Goal: Task Accomplishment & Management: Use online tool/utility

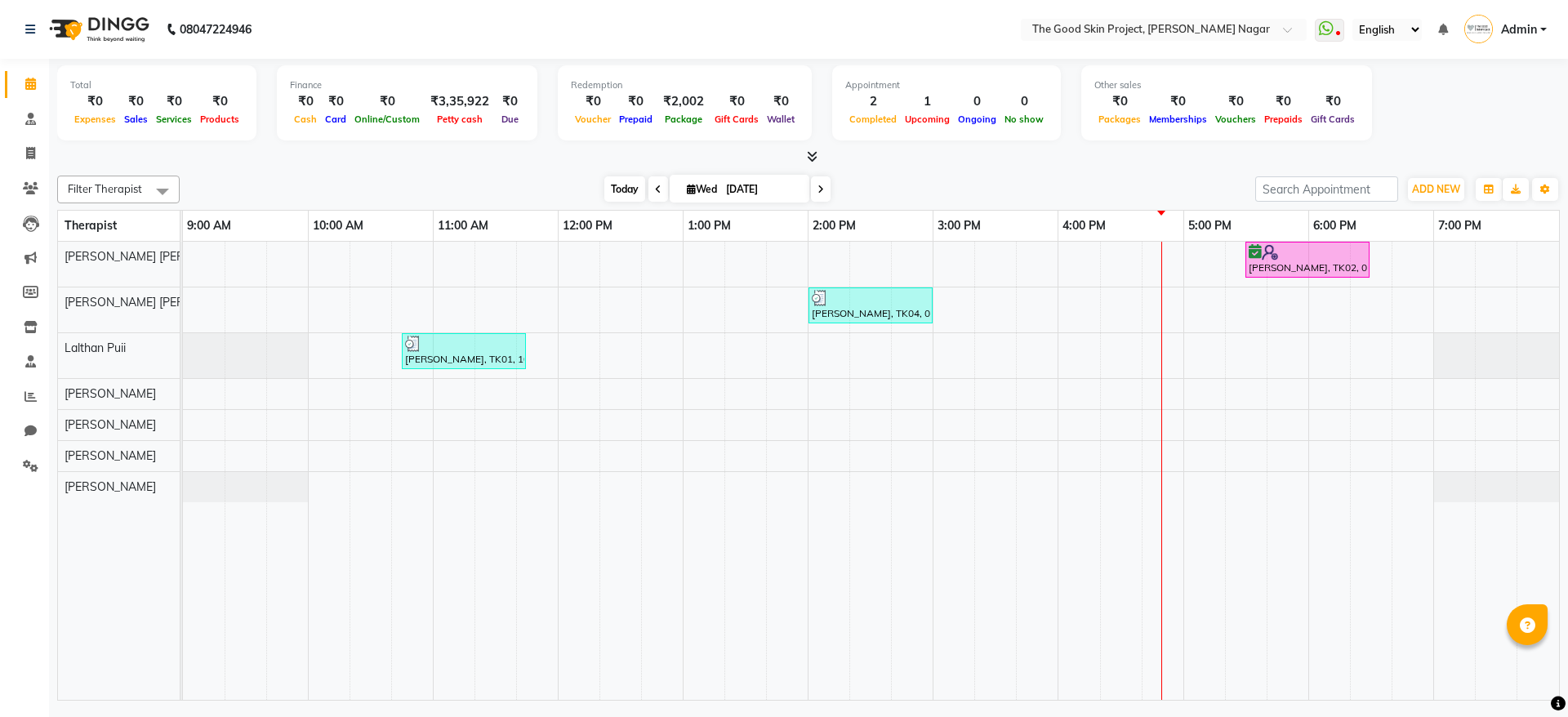
click at [617, 177] on span "Today" at bounding box center [625, 189] width 41 height 25
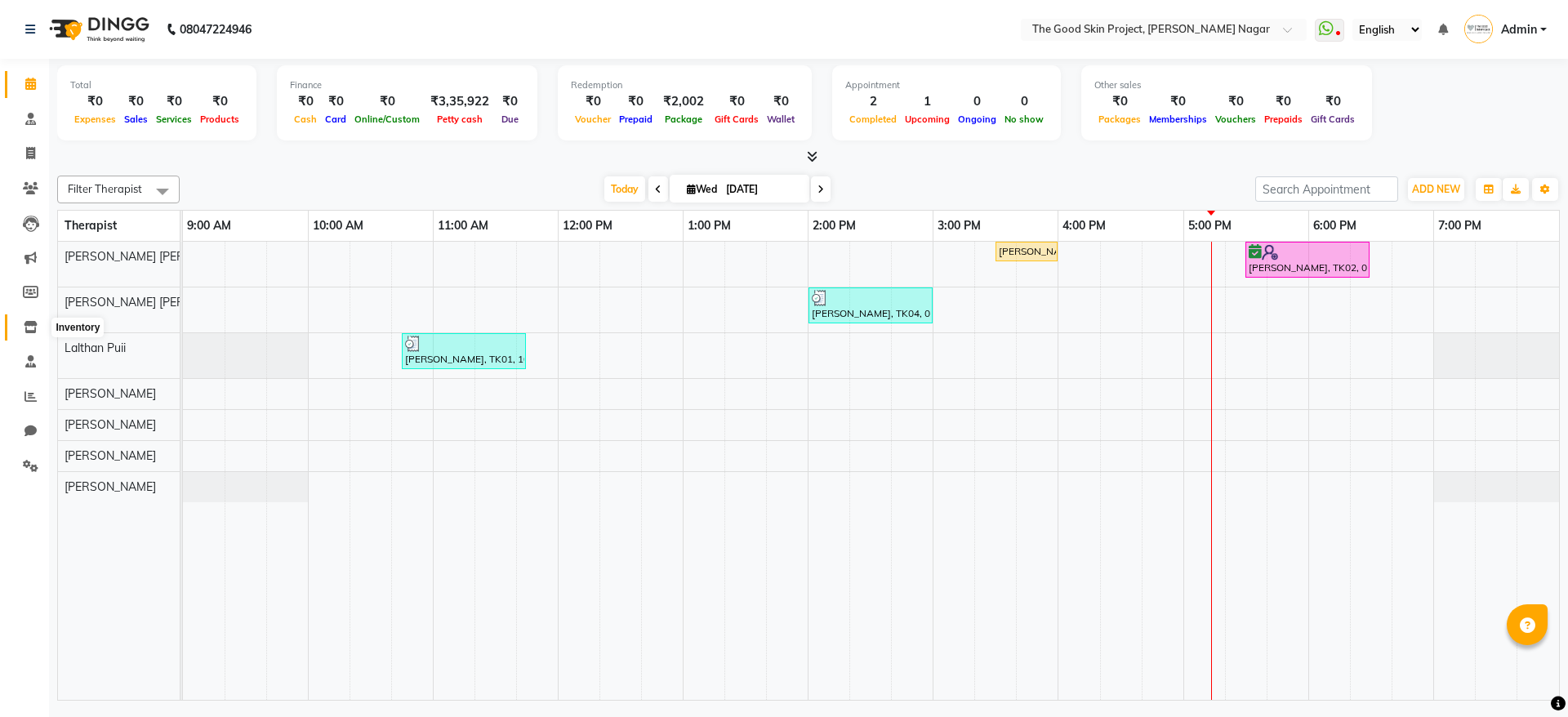
click at [30, 329] on icon at bounding box center [30, 327] width 14 height 13
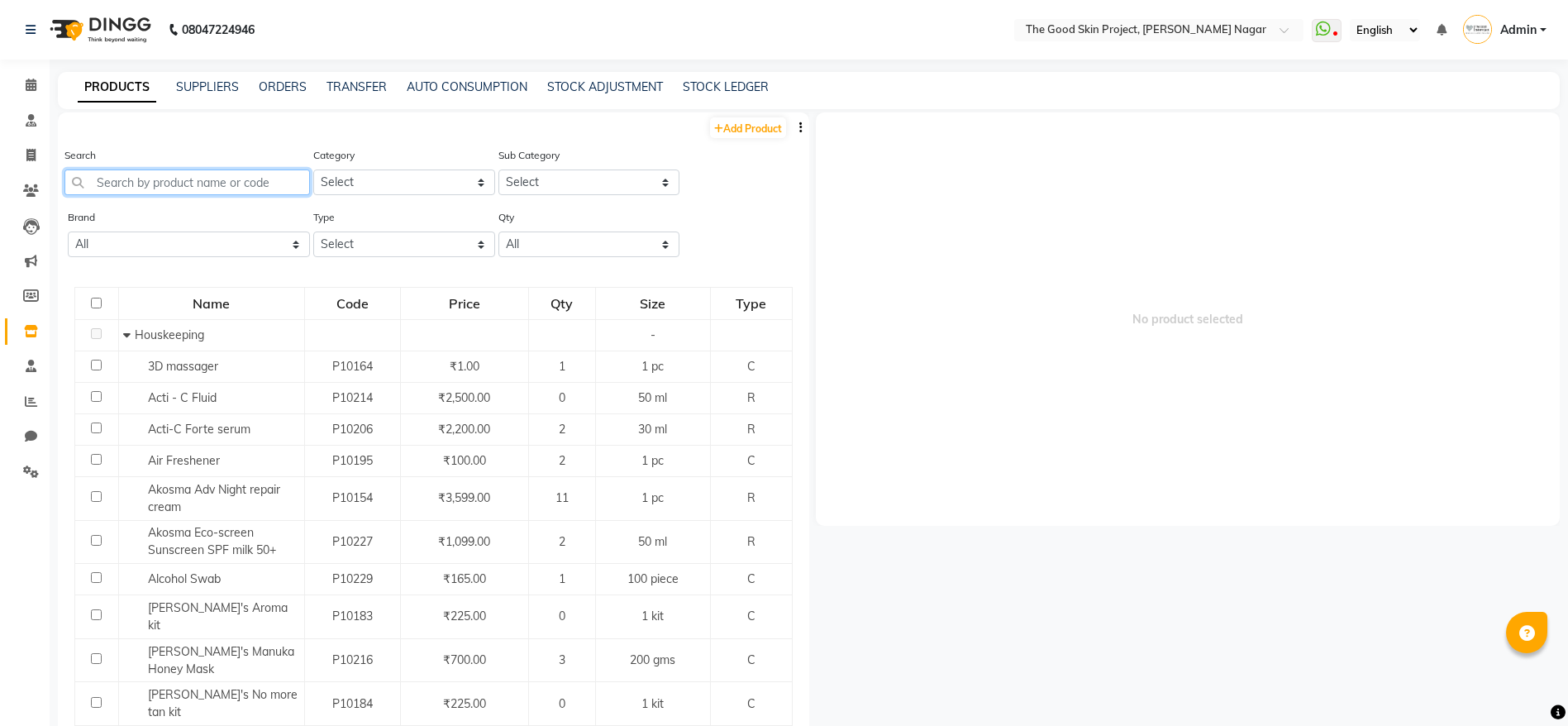
click at [219, 172] on input "text" at bounding box center [188, 182] width 246 height 26
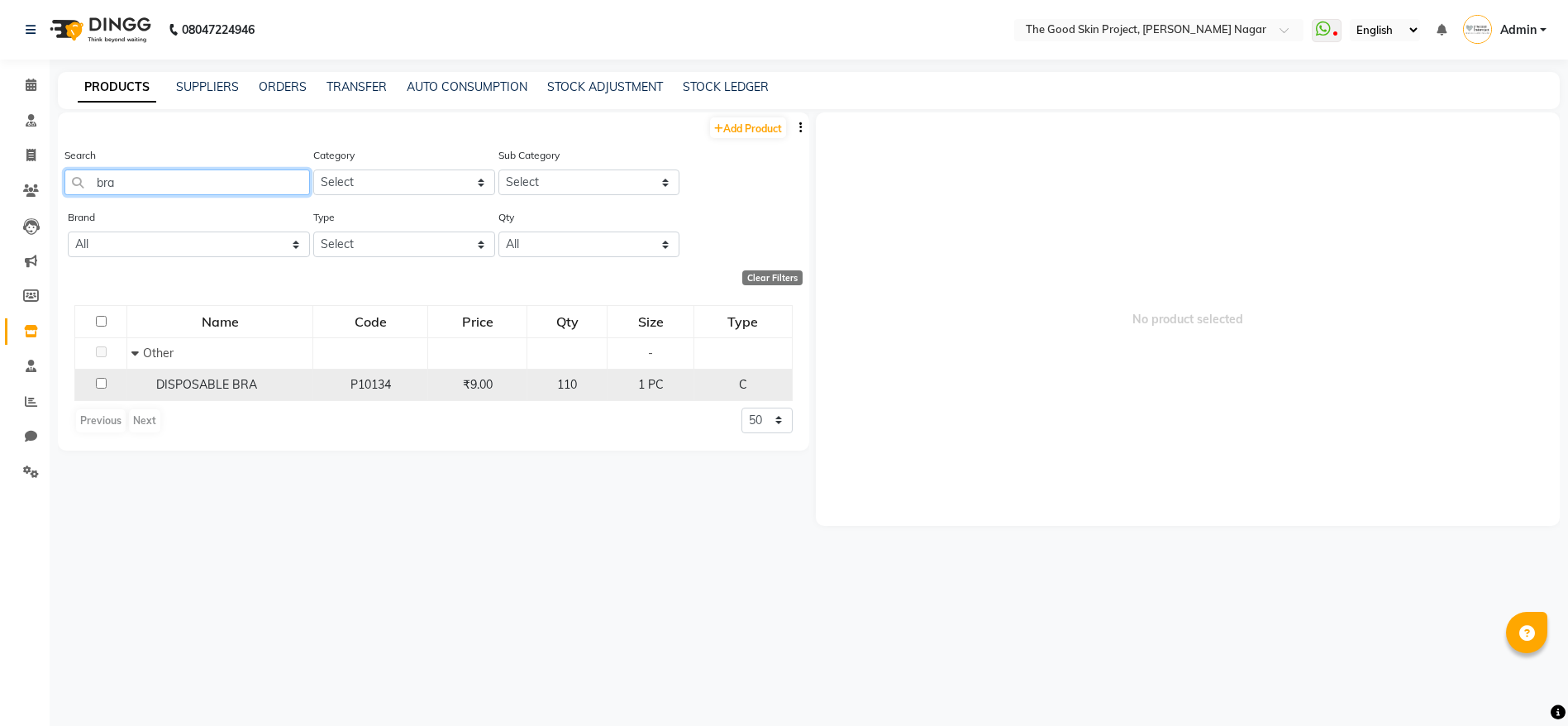
type input "bra"
click at [301, 393] on div "DISPOSABLE BRA" at bounding box center [220, 385] width 177 height 18
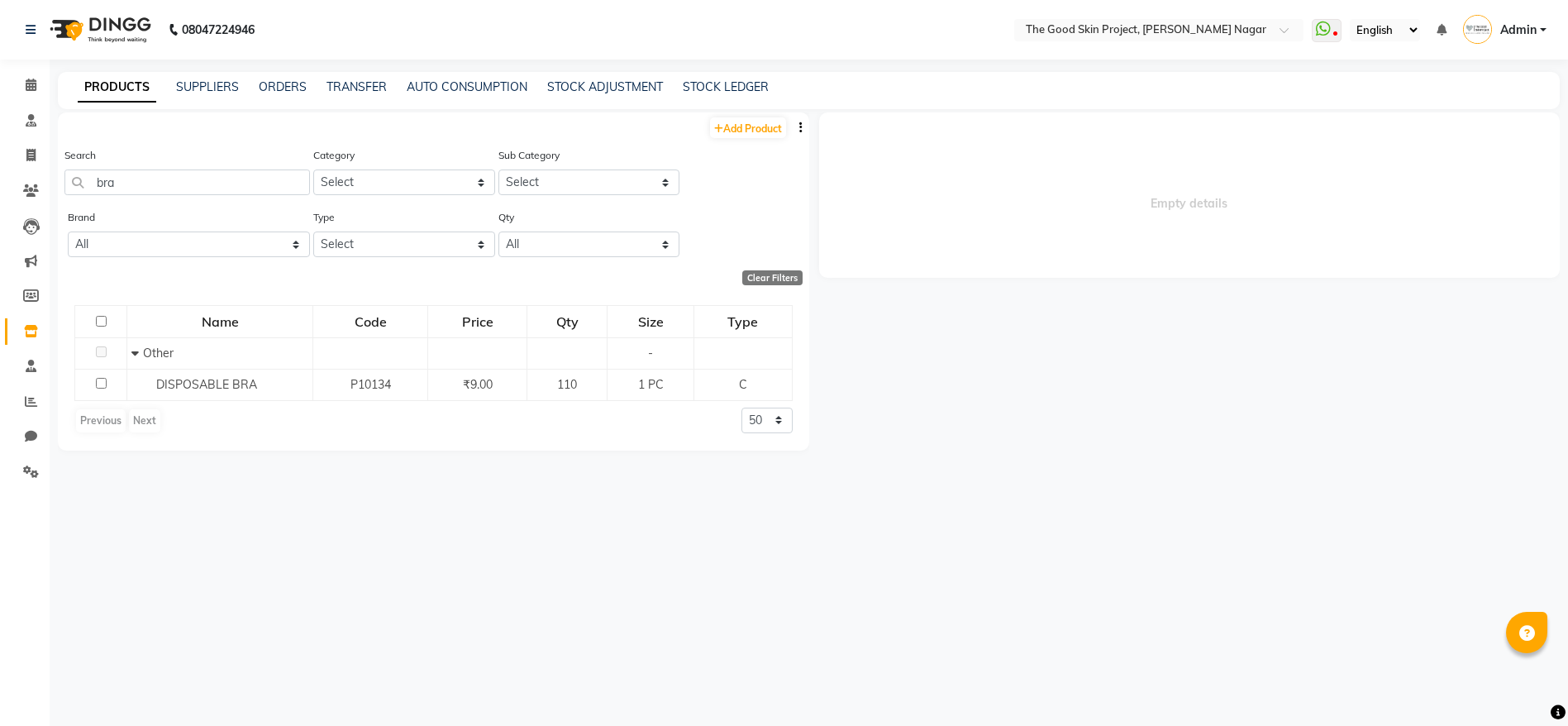
select select
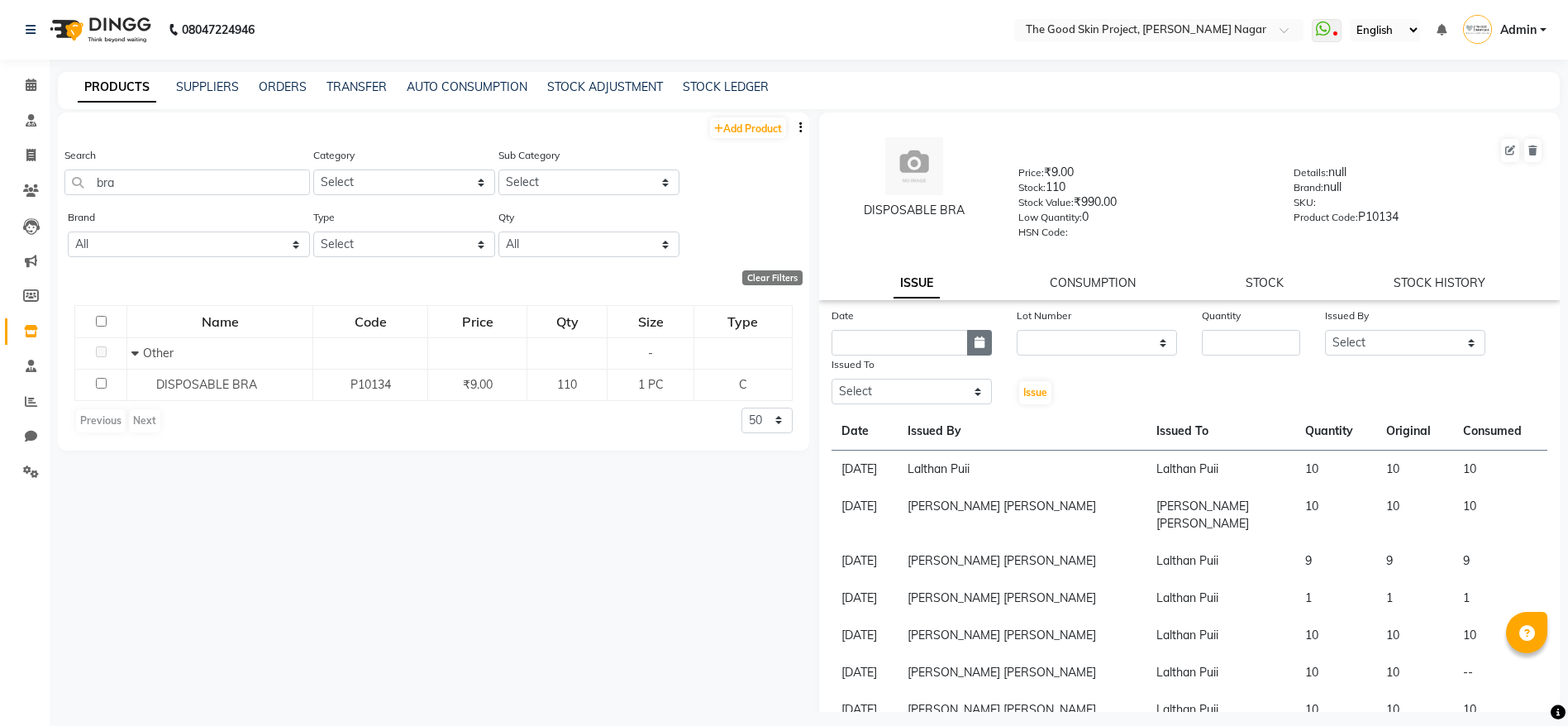
click at [971, 350] on button "button" at bounding box center [979, 343] width 25 height 26
select select "9"
select select "2025"
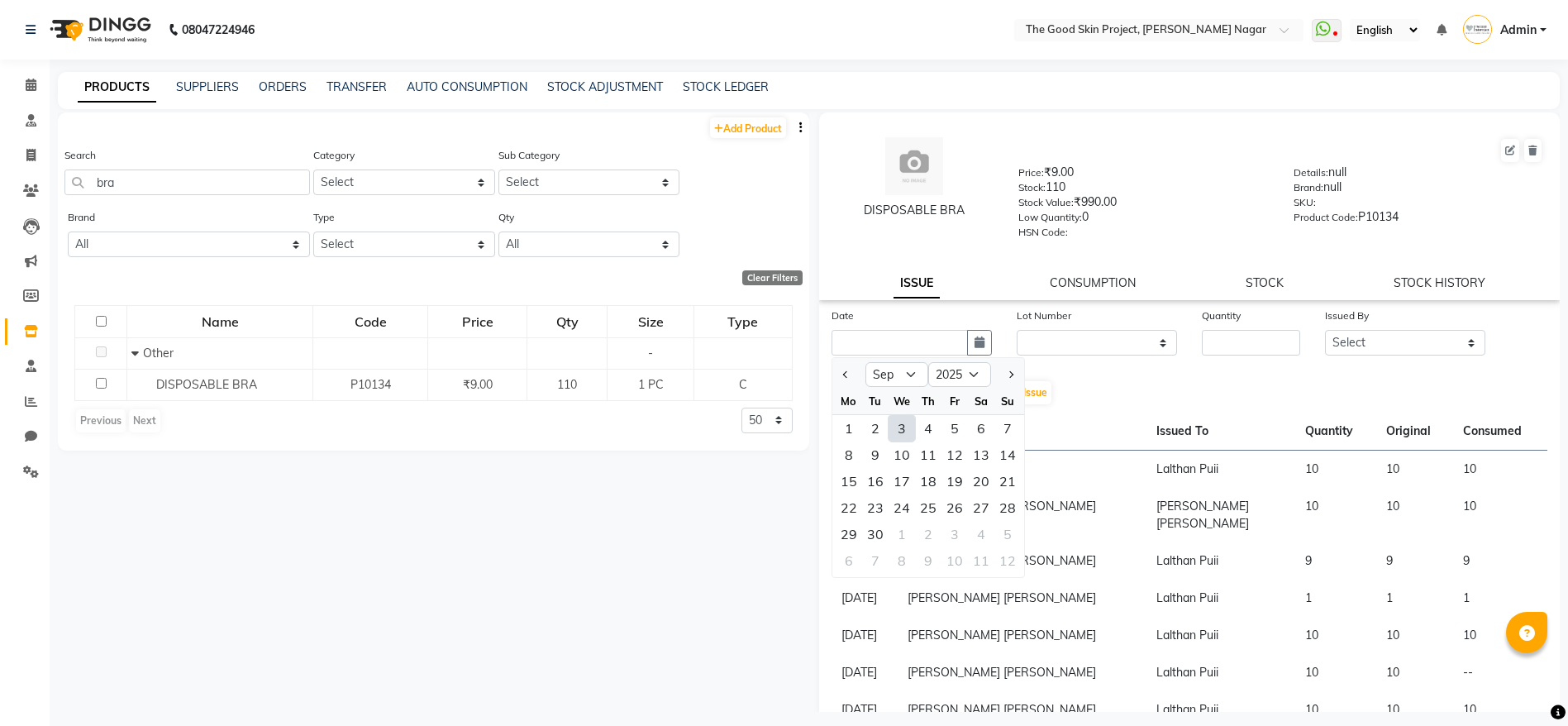
click at [897, 435] on div "3" at bounding box center [901, 427] width 27 height 27
type input "[DATE]"
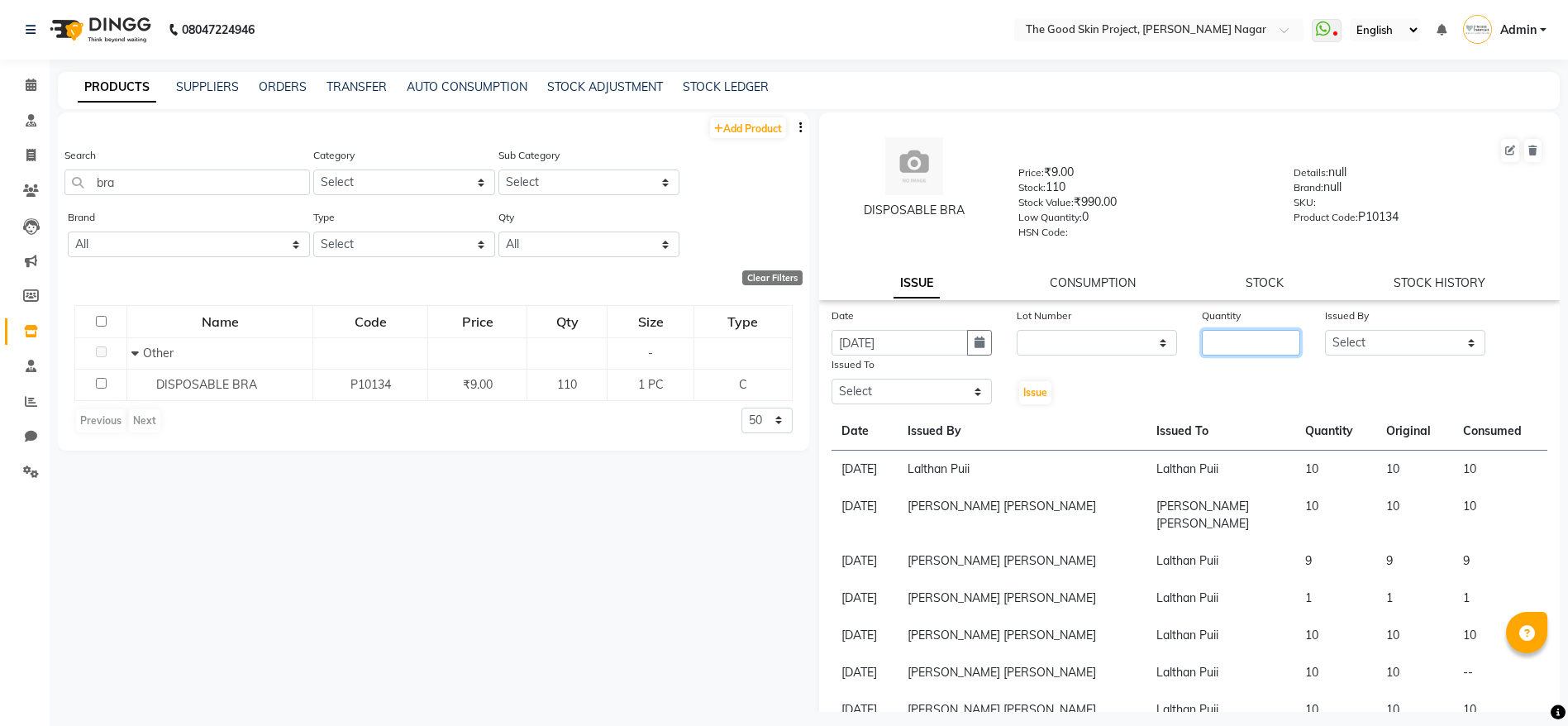
click at [1248, 349] on input "number" at bounding box center [1251, 343] width 98 height 26
type input "10"
click at [1458, 315] on div "Issued By" at bounding box center [1405, 318] width 160 height 24
click at [1451, 321] on div "Issued By" at bounding box center [1405, 318] width 160 height 24
click at [1449, 328] on div "Issued By" at bounding box center [1405, 318] width 160 height 24
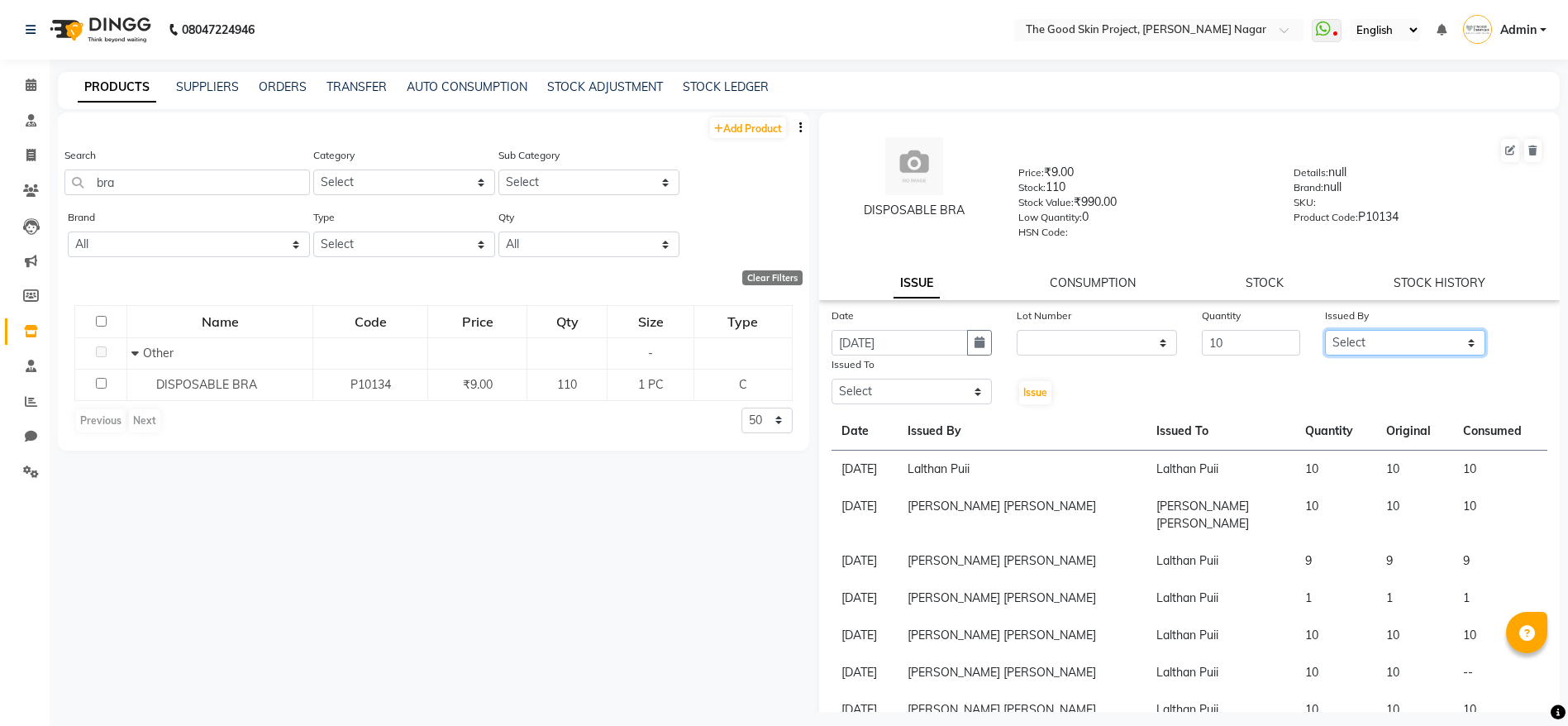
drag, startPoint x: 1414, startPoint y: 348, endPoint x: 1406, endPoint y: 352, distance: 8.9
click at [1414, 348] on select "Select [PERSON_NAME] [PERSON_NAME] [PERSON_NAME] [PERSON_NAME] Lalsangzeli Fanc…" at bounding box center [1405, 343] width 160 height 26
select select "45880"
click at [1325, 330] on select "Select [PERSON_NAME] [PERSON_NAME] [PERSON_NAME] [PERSON_NAME] Lalsangzeli Fanc…" at bounding box center [1405, 343] width 160 height 26
click at [934, 399] on select "Select [PERSON_NAME] [PERSON_NAME] [PERSON_NAME] [PERSON_NAME] Lalsangzeli Fanc…" at bounding box center [911, 391] width 160 height 26
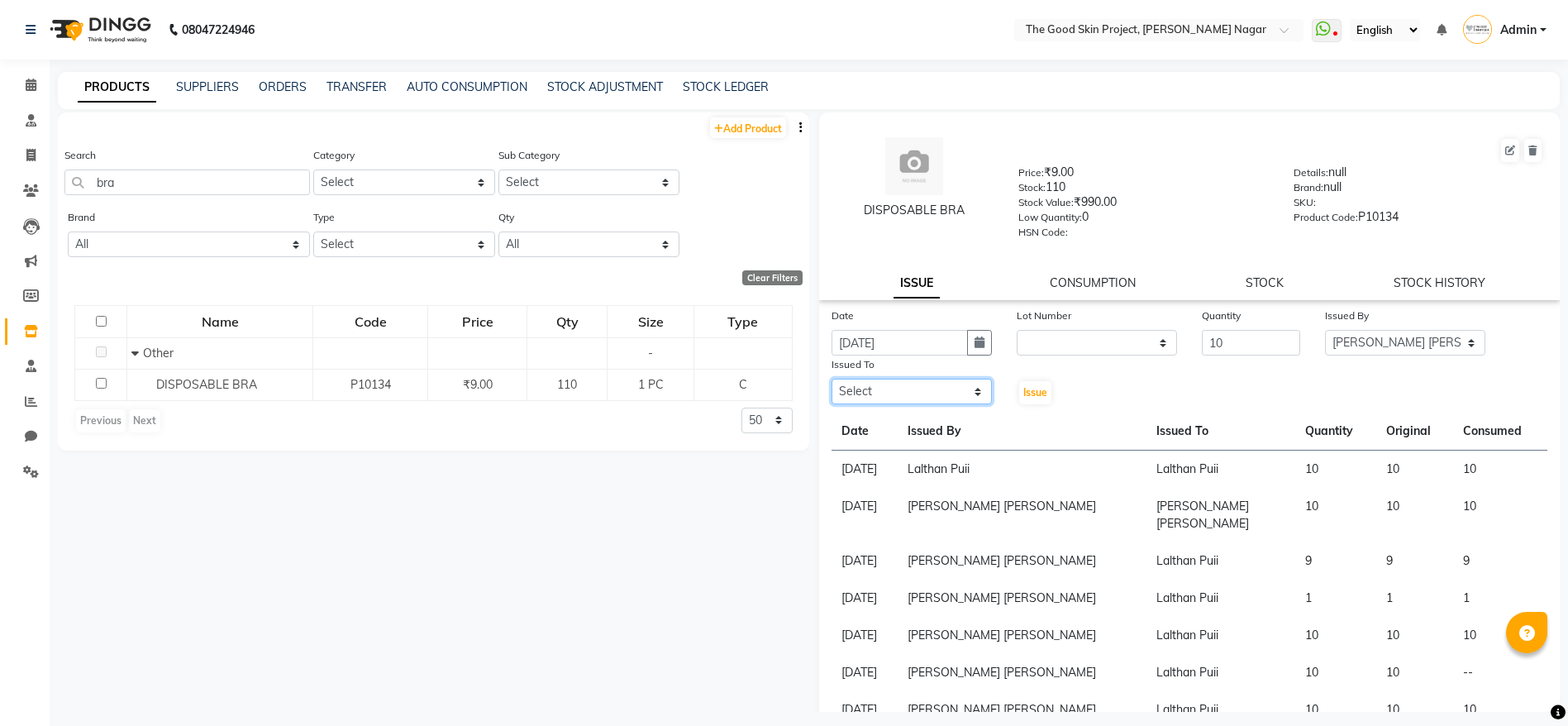
select select "69127"
click at [831, 378] on select "Select [PERSON_NAME] [PERSON_NAME] [PERSON_NAME] [PERSON_NAME] Lalsangzeli Fanc…" at bounding box center [911, 391] width 160 height 26
click at [1040, 390] on span "Issue" at bounding box center [1035, 392] width 24 height 13
select select
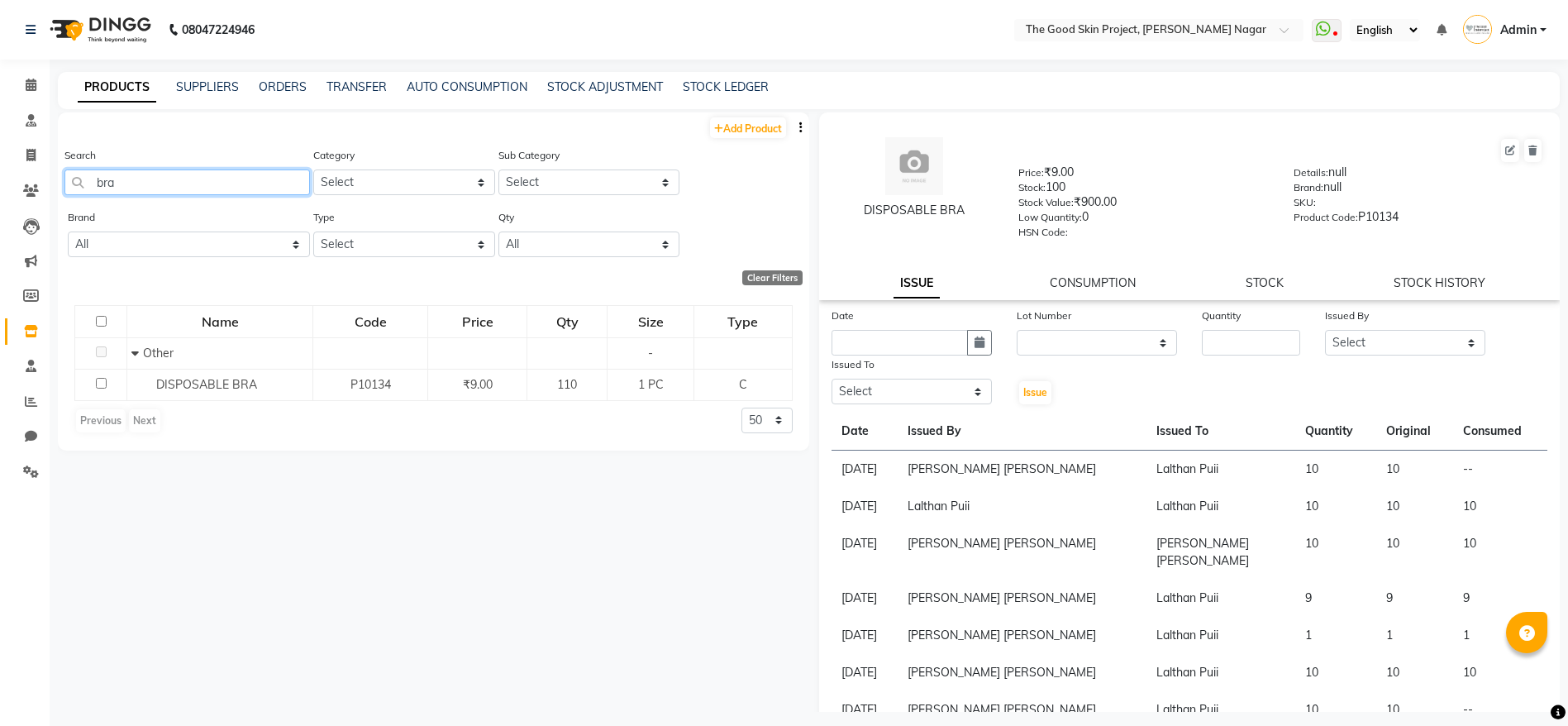
drag, startPoint x: 133, startPoint y: 191, endPoint x: 56, endPoint y: 175, distance: 78.6
click at [56, 175] on main "PRODUCTS SUPPLIERS ORDERS TRANSFER AUTO CONSUMPTION STOCK ADJUSTMENT STOCK LEDG…" at bounding box center [808, 404] width 1518 height 664
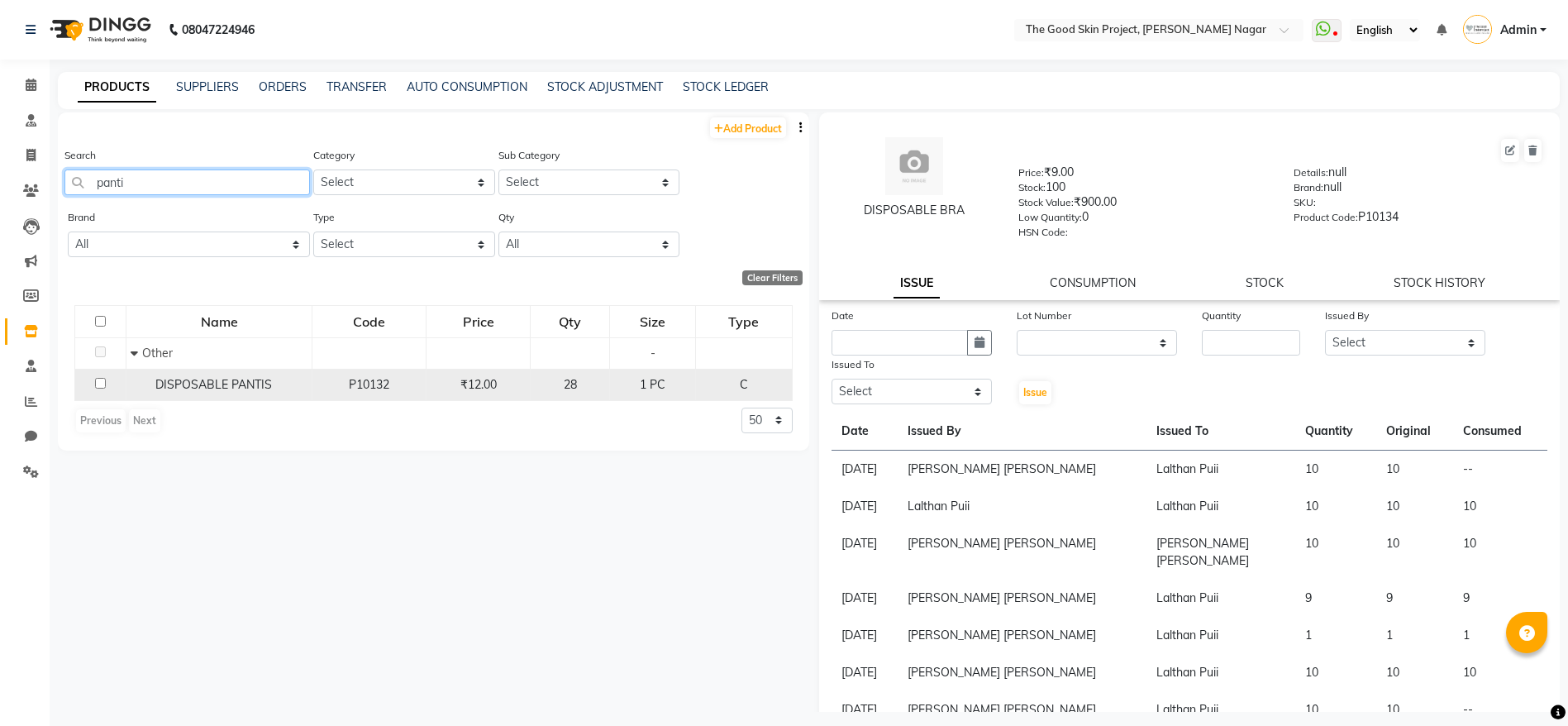
type input "panti"
click at [255, 387] on span "DISPOSABLE PANTIS" at bounding box center [213, 384] width 117 height 15
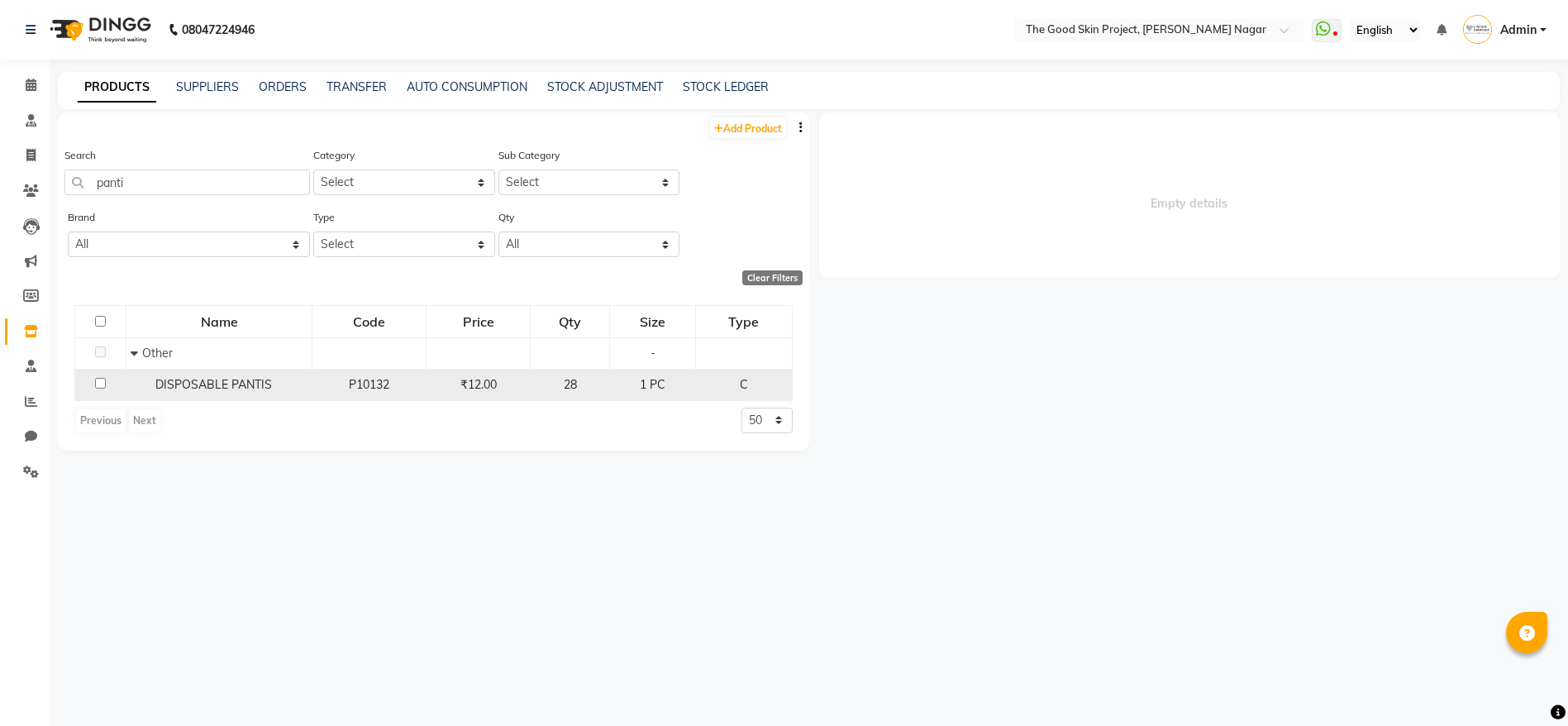
select select
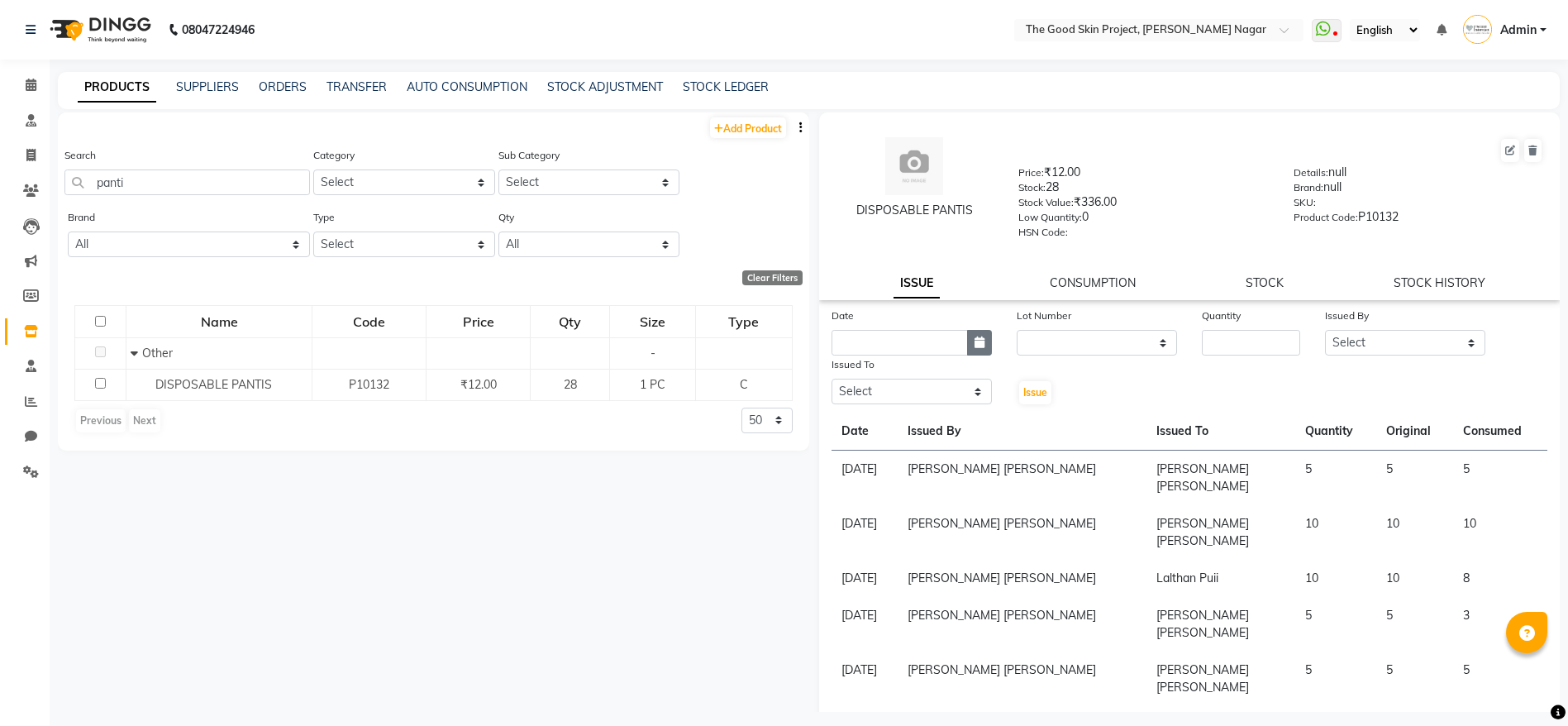
click at [978, 339] on icon "button" at bounding box center [980, 342] width 10 height 12
select select "9"
select select "2025"
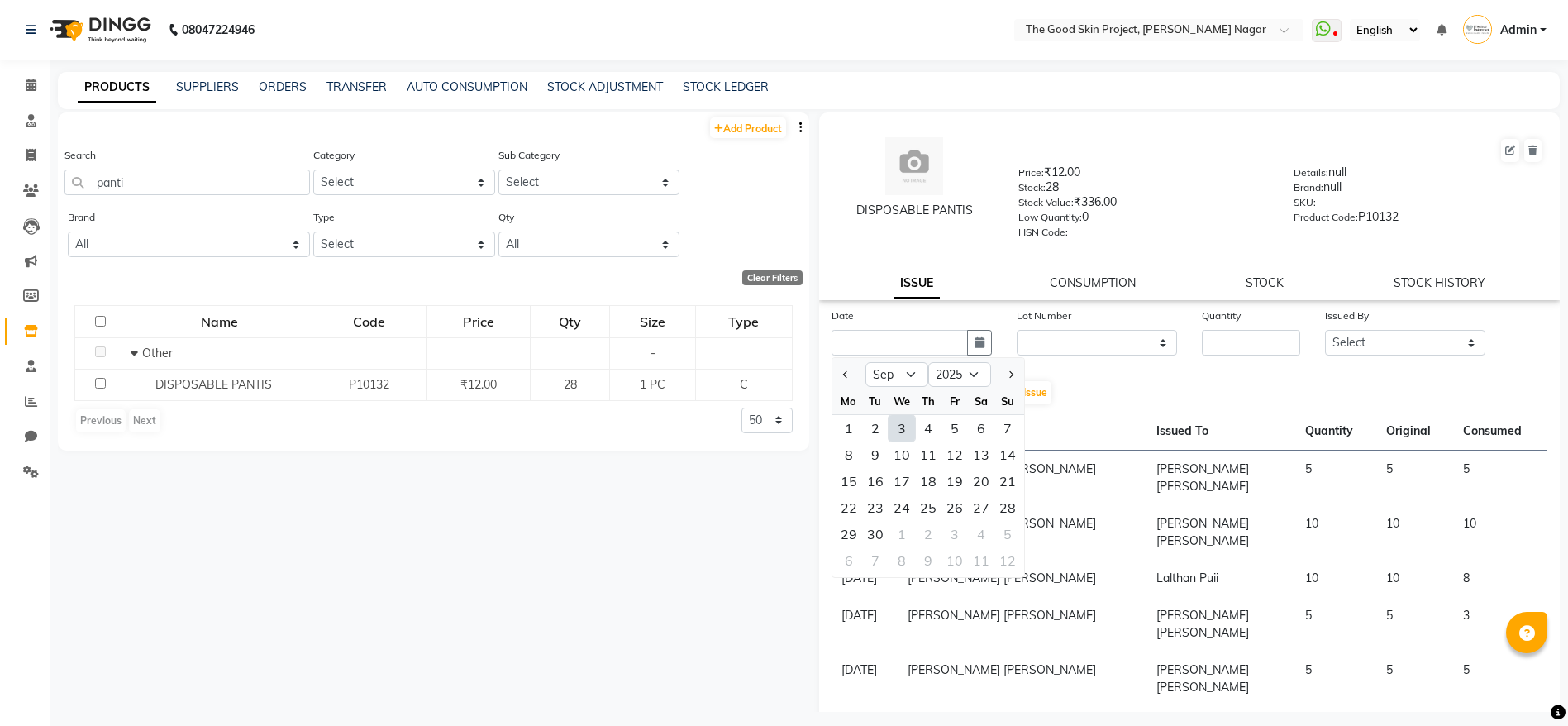
click at [893, 429] on div "3" at bounding box center [901, 427] width 27 height 27
type input "[DATE]"
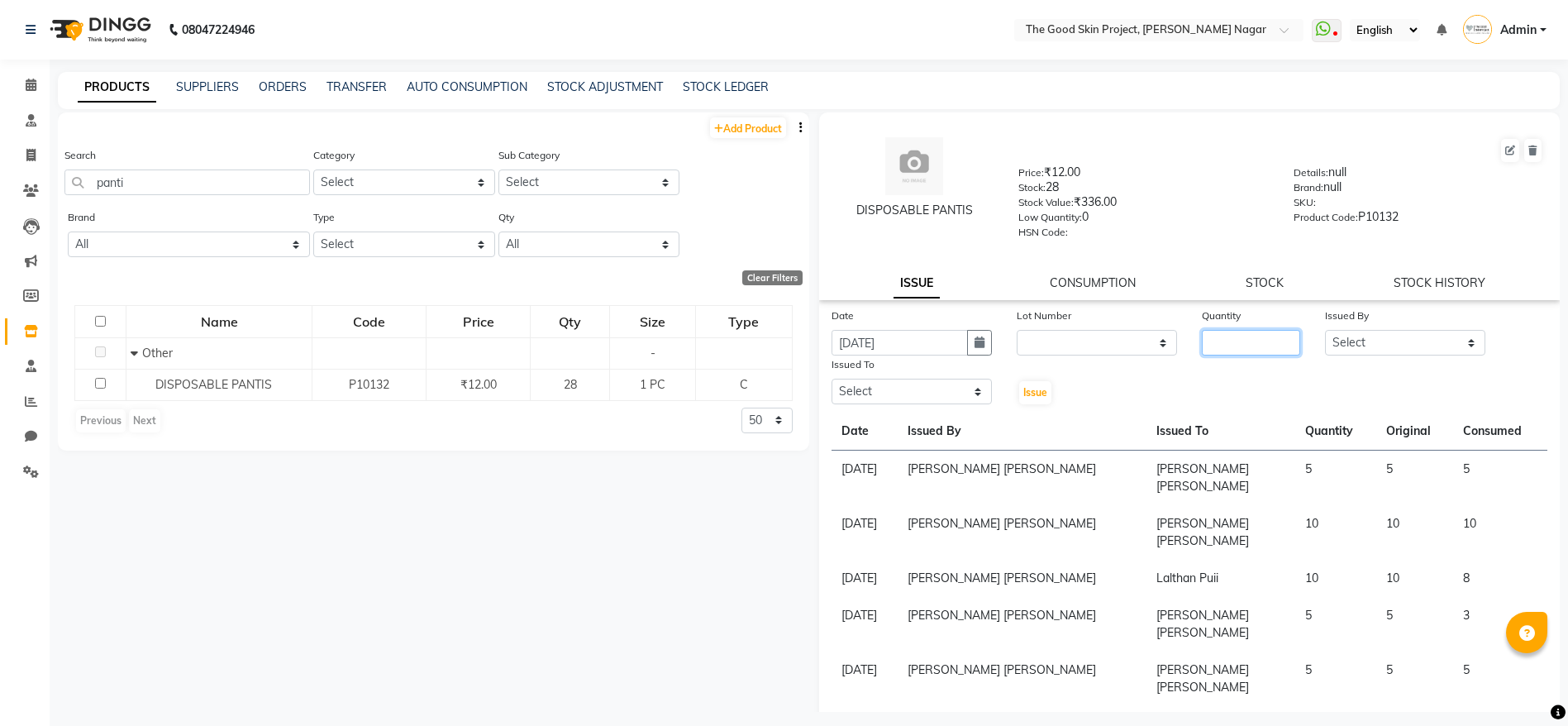
drag, startPoint x: 1249, startPoint y: 362, endPoint x: 1253, endPoint y: 352, distance: 10.8
click at [1252, 355] on div "Date [DATE] Lot Number None Quantity Issued By Select [PERSON_NAME] [PERSON_NAM…" at bounding box center [1190, 356] width 742 height 99
click at [1253, 352] on input "number" at bounding box center [1251, 343] width 98 height 26
type input "10"
drag, startPoint x: 1365, startPoint y: 331, endPoint x: 1365, endPoint y: 352, distance: 21.0
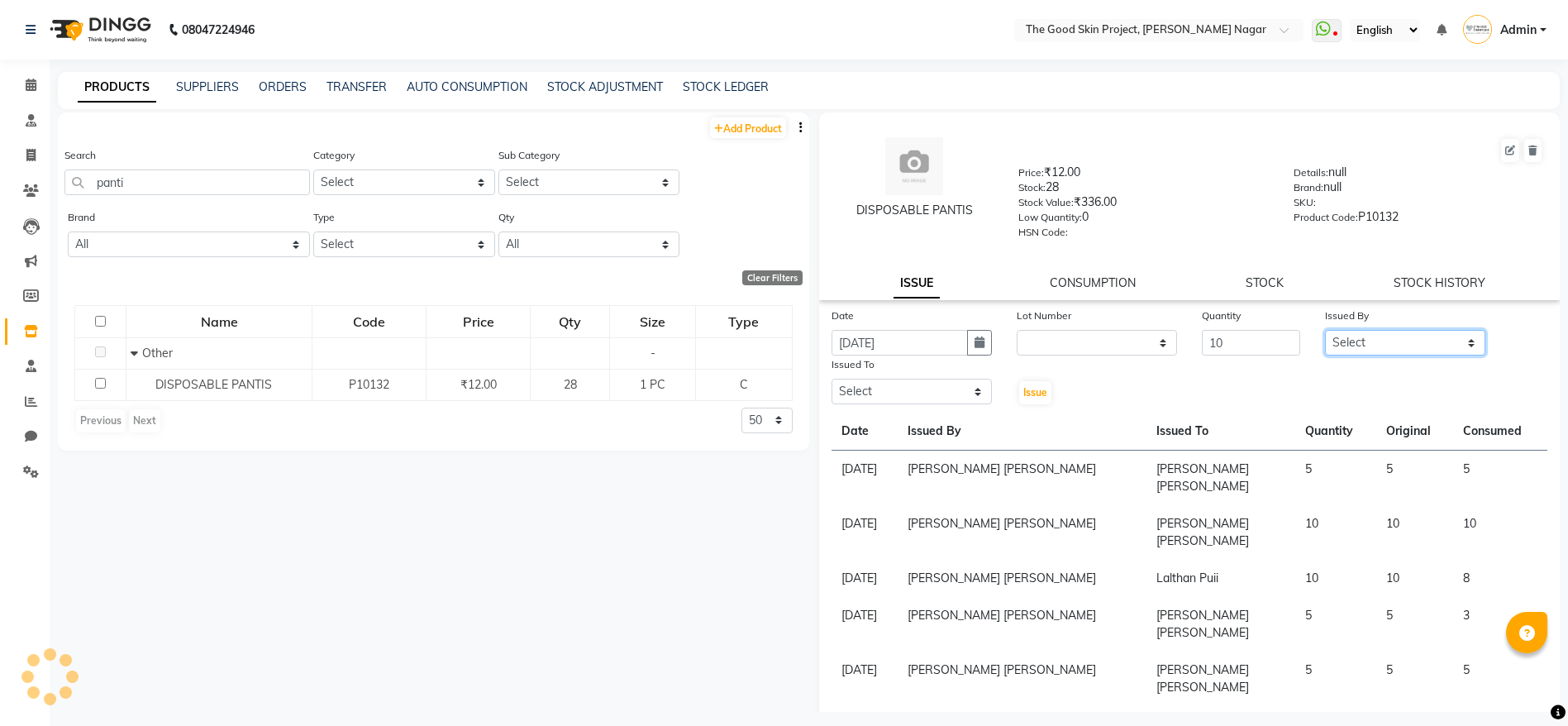
click at [1365, 331] on select "Select [PERSON_NAME] [PERSON_NAME] [PERSON_NAME] [PERSON_NAME] Lalsangzeli Fanc…" at bounding box center [1405, 343] width 160 height 26
select select "45880"
click at [1325, 330] on select "Select [PERSON_NAME] [PERSON_NAME] [PERSON_NAME] [PERSON_NAME] Lalsangzeli Fanc…" at bounding box center [1405, 343] width 160 height 26
click at [939, 401] on select "Select [PERSON_NAME] [PERSON_NAME] [PERSON_NAME] [PERSON_NAME] Lalsangzeli Fanc…" at bounding box center [911, 391] width 160 height 26
click at [831, 378] on select "Select [PERSON_NAME] [PERSON_NAME] [PERSON_NAME] [PERSON_NAME] Lalsangzeli Fanc…" at bounding box center [911, 391] width 160 height 26
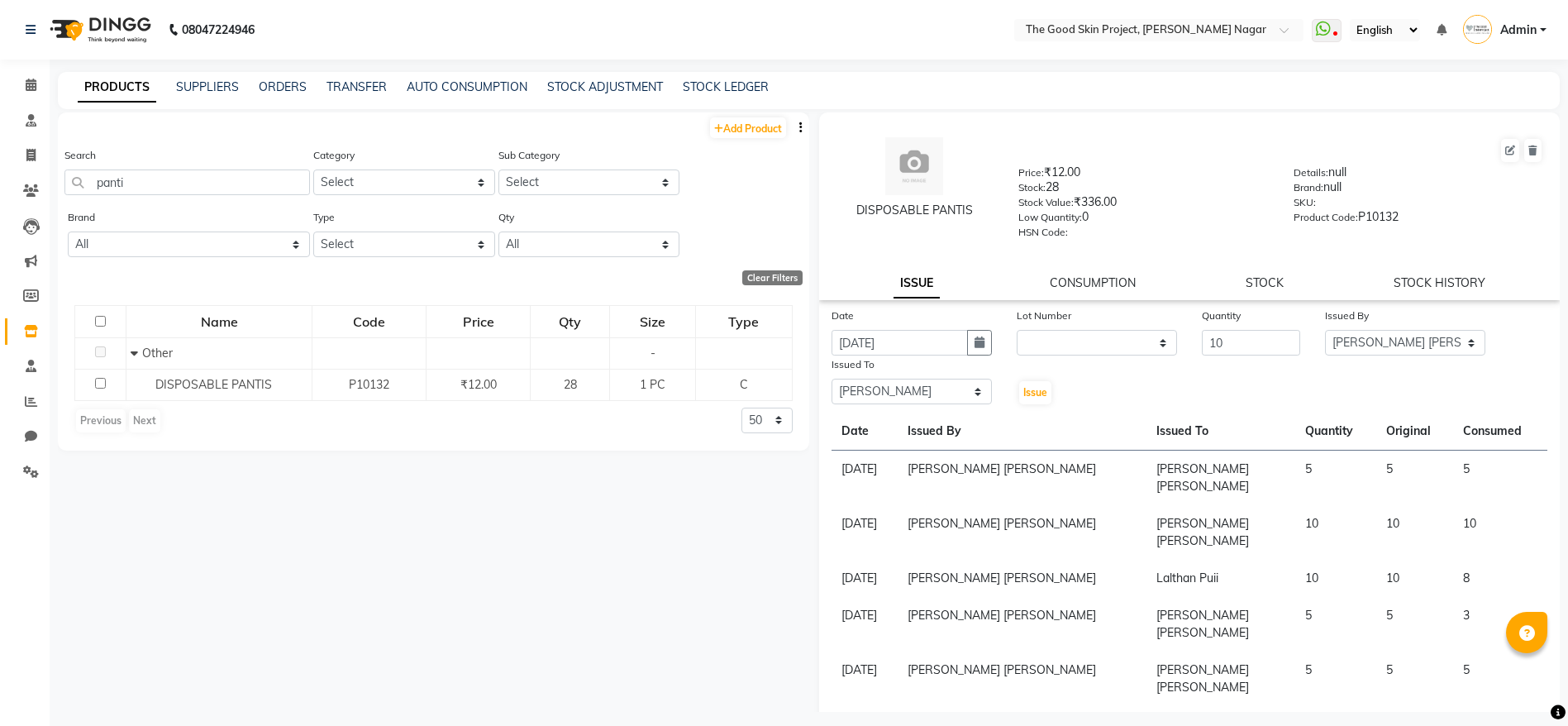
click at [962, 377] on div "Issued To" at bounding box center [911, 367] width 160 height 24
click at [942, 394] on select "Select [PERSON_NAME] [PERSON_NAME] [PERSON_NAME] [PERSON_NAME] Lalsangzeli Fanc…" at bounding box center [911, 391] width 160 height 26
click at [831, 378] on select "Select [PERSON_NAME] [PERSON_NAME] [PERSON_NAME] [PERSON_NAME] Lalsangzeli Fanc…" at bounding box center [911, 391] width 160 height 26
click at [948, 381] on select "Select [PERSON_NAME] [PERSON_NAME] [PERSON_NAME] [PERSON_NAME] Lalsangzeli Fanc…" at bounding box center [911, 391] width 160 height 26
select select "69127"
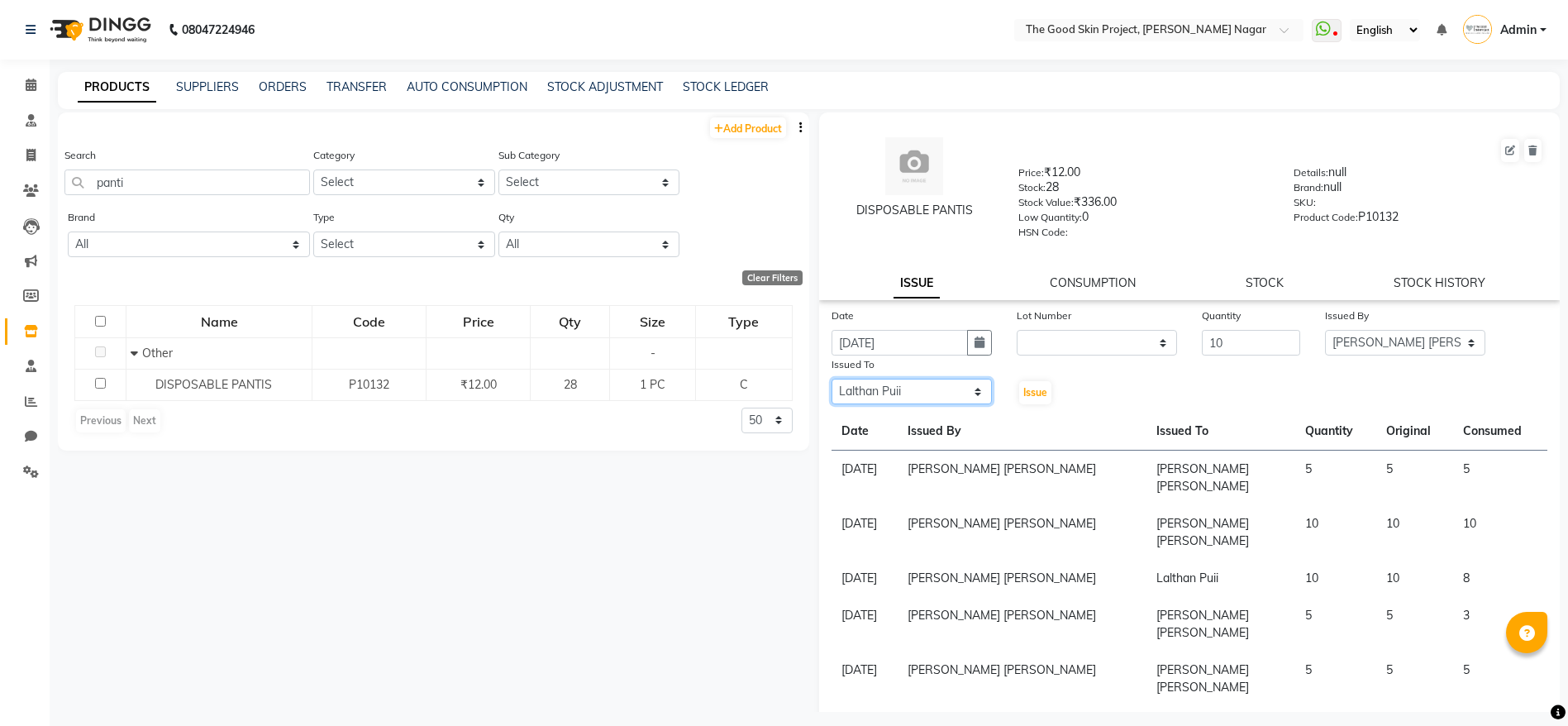
click at [831, 378] on select "Select [PERSON_NAME] [PERSON_NAME] [PERSON_NAME] [PERSON_NAME] Lalsangzeli Fanc…" at bounding box center [911, 391] width 160 height 26
click at [1029, 392] on span "Issue" at bounding box center [1035, 392] width 24 height 13
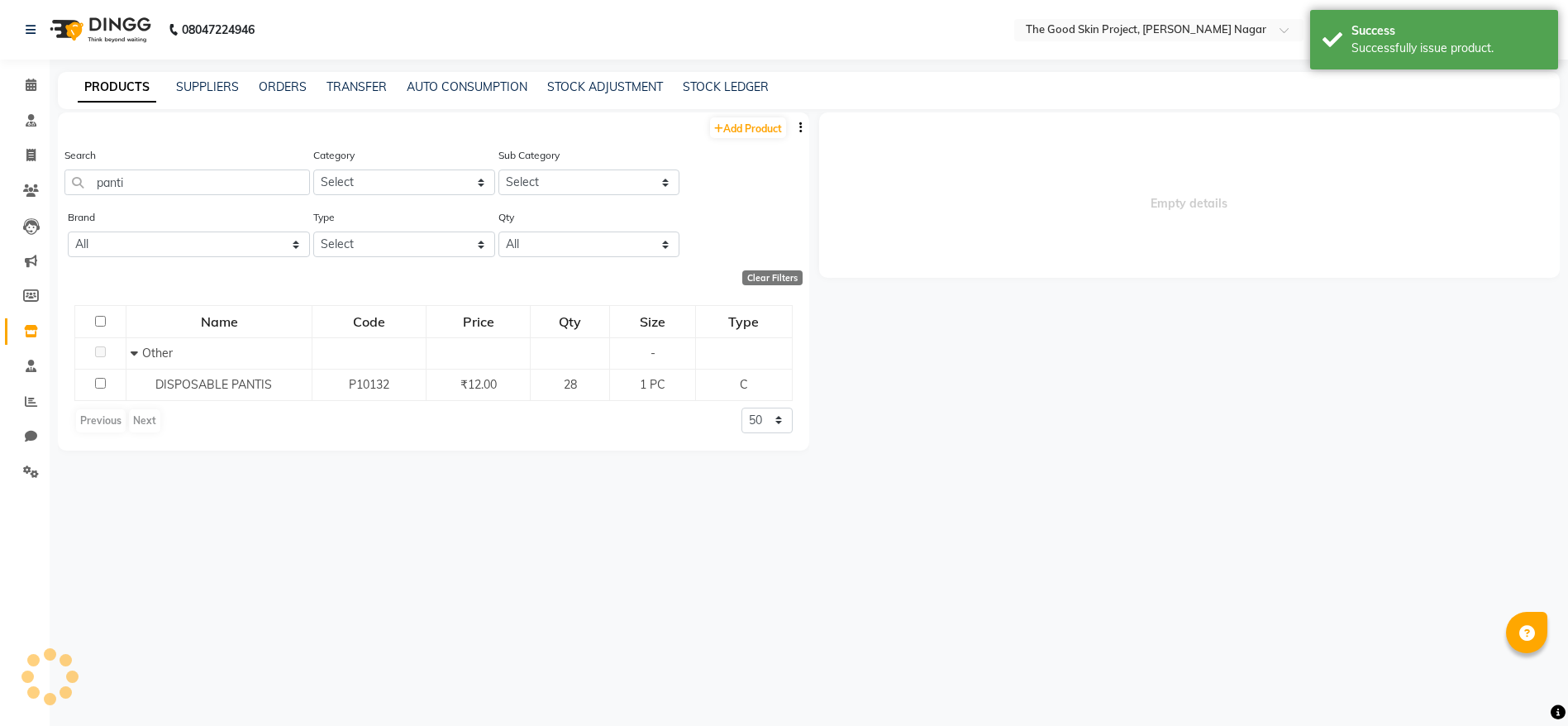
select select
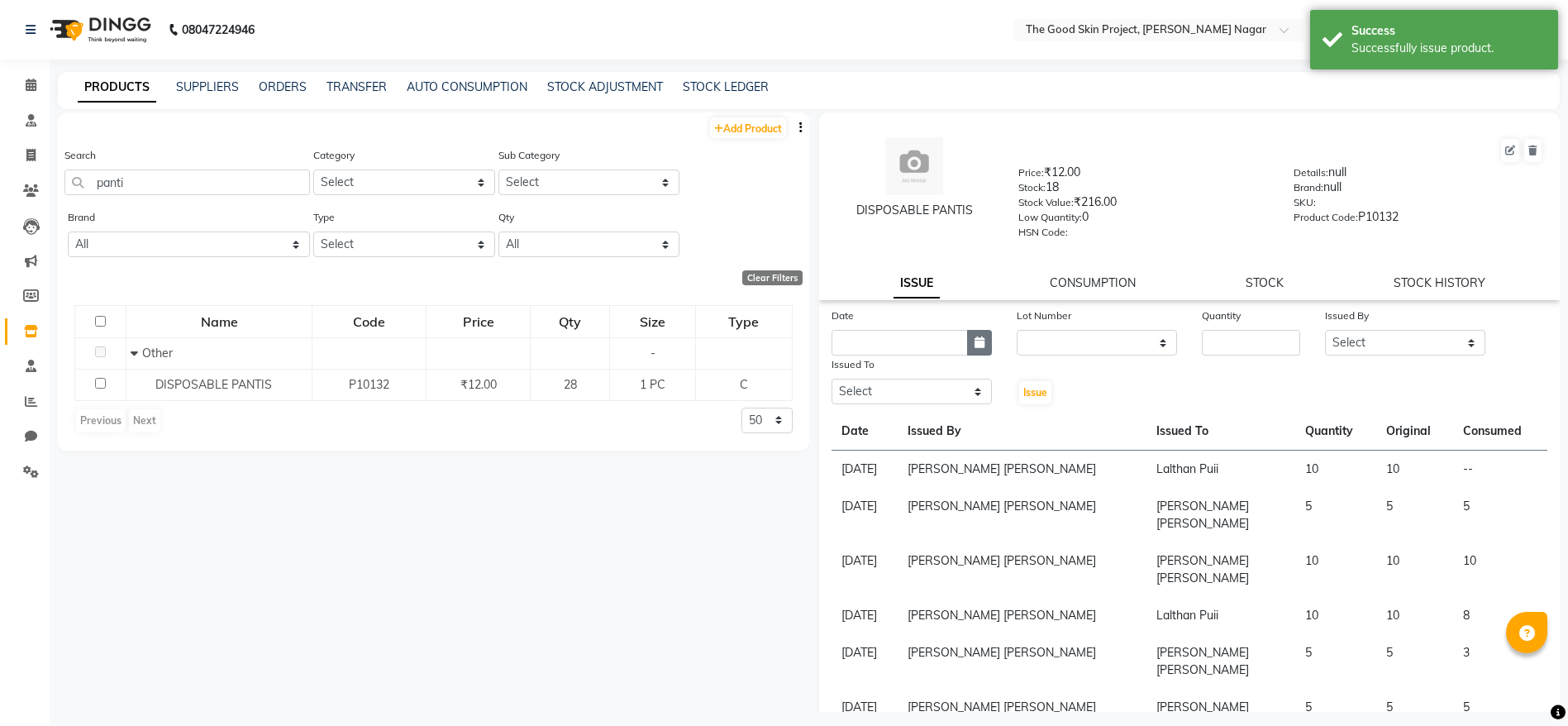
click at [978, 330] on button "button" at bounding box center [979, 343] width 25 height 26
select select "9"
select select "2025"
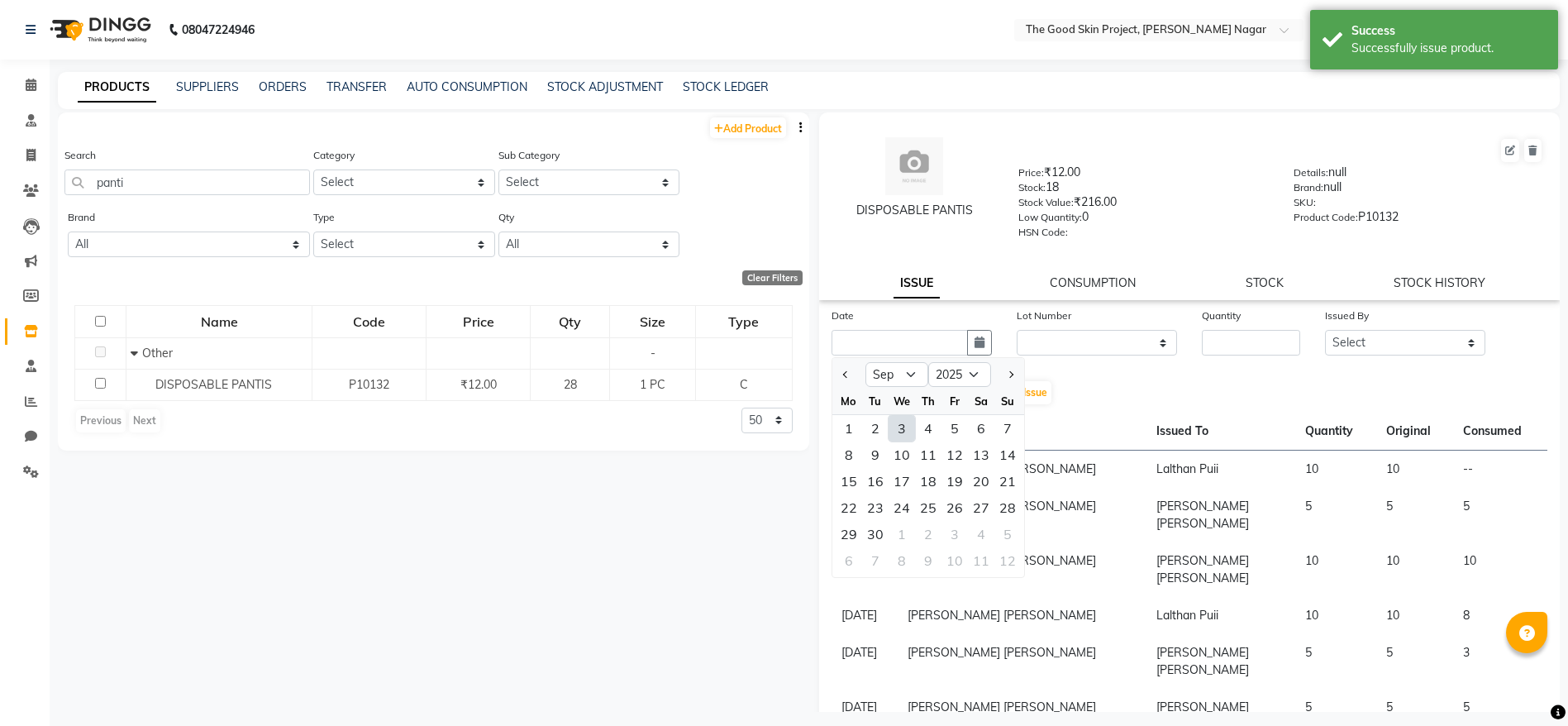
click at [911, 433] on div "3" at bounding box center [901, 427] width 27 height 27
type input "[DATE]"
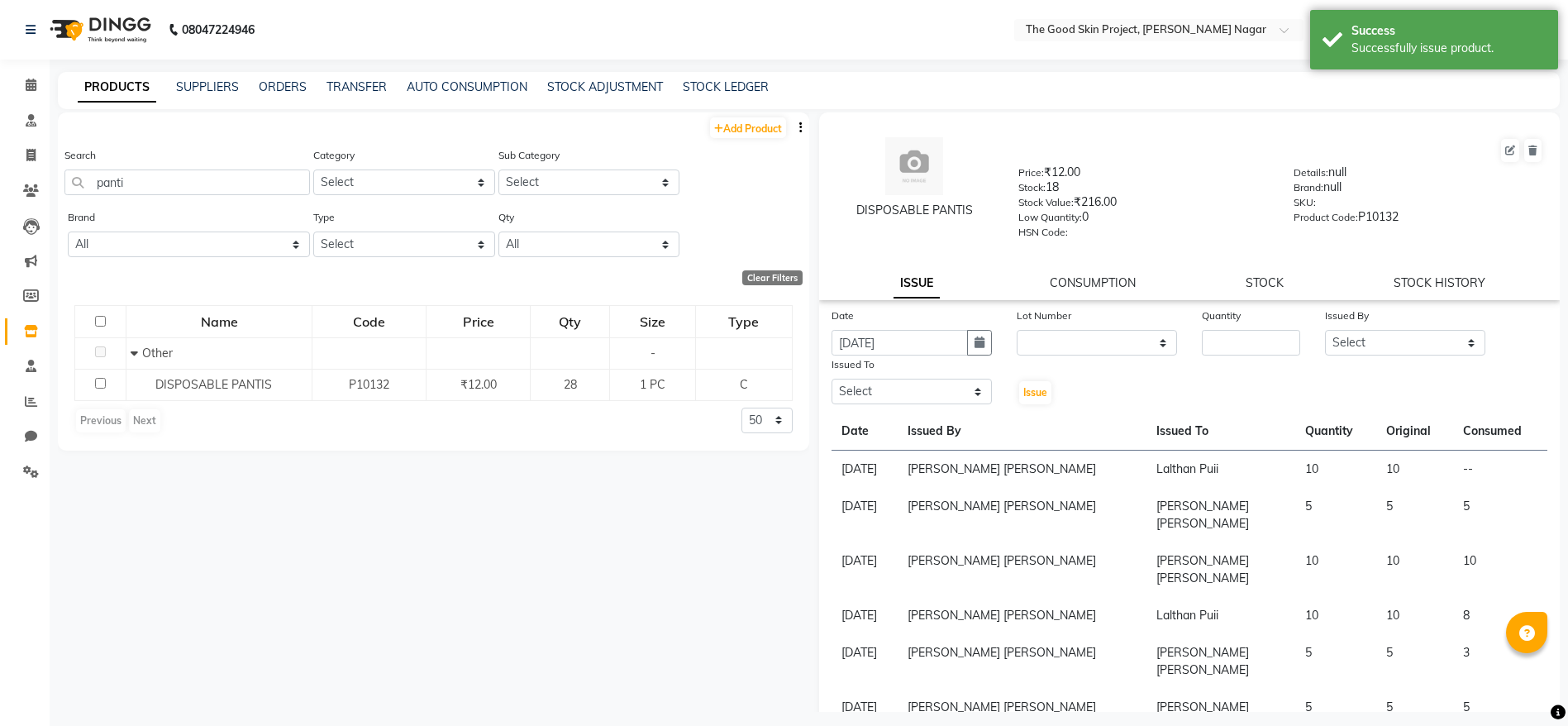
click at [1247, 328] on div "Quantity" at bounding box center [1251, 318] width 98 height 24
click at [1247, 333] on input "number" at bounding box center [1251, 343] width 98 height 26
type input "10"
click at [1346, 349] on select "Select [PERSON_NAME] [PERSON_NAME] [PERSON_NAME] [PERSON_NAME] Lalsangzeli Fanc…" at bounding box center [1405, 343] width 160 height 26
select select "45880"
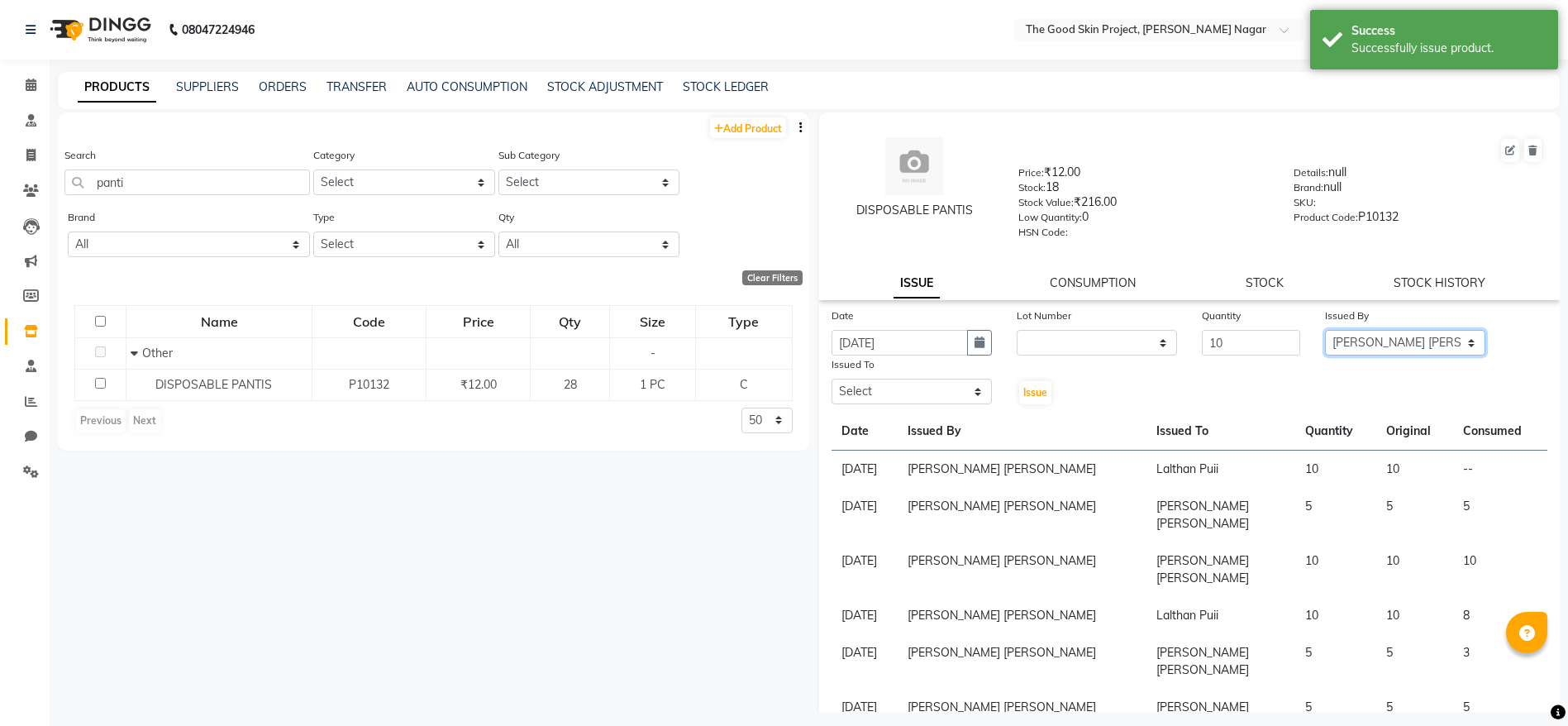
click at [1325, 330] on select "Select [PERSON_NAME] [PERSON_NAME] [PERSON_NAME] [PERSON_NAME] Lalsangzeli Fanc…" at bounding box center [1405, 343] width 160 height 26
click at [938, 393] on select "Select [PERSON_NAME] [PERSON_NAME] [PERSON_NAME] [PERSON_NAME] Lalsangzeli Fanc…" at bounding box center [911, 391] width 160 height 26
select select "45879"
click at [831, 378] on select "Select [PERSON_NAME] [PERSON_NAME] [PERSON_NAME] [PERSON_NAME] Lalsangzeli Fanc…" at bounding box center [911, 391] width 160 height 26
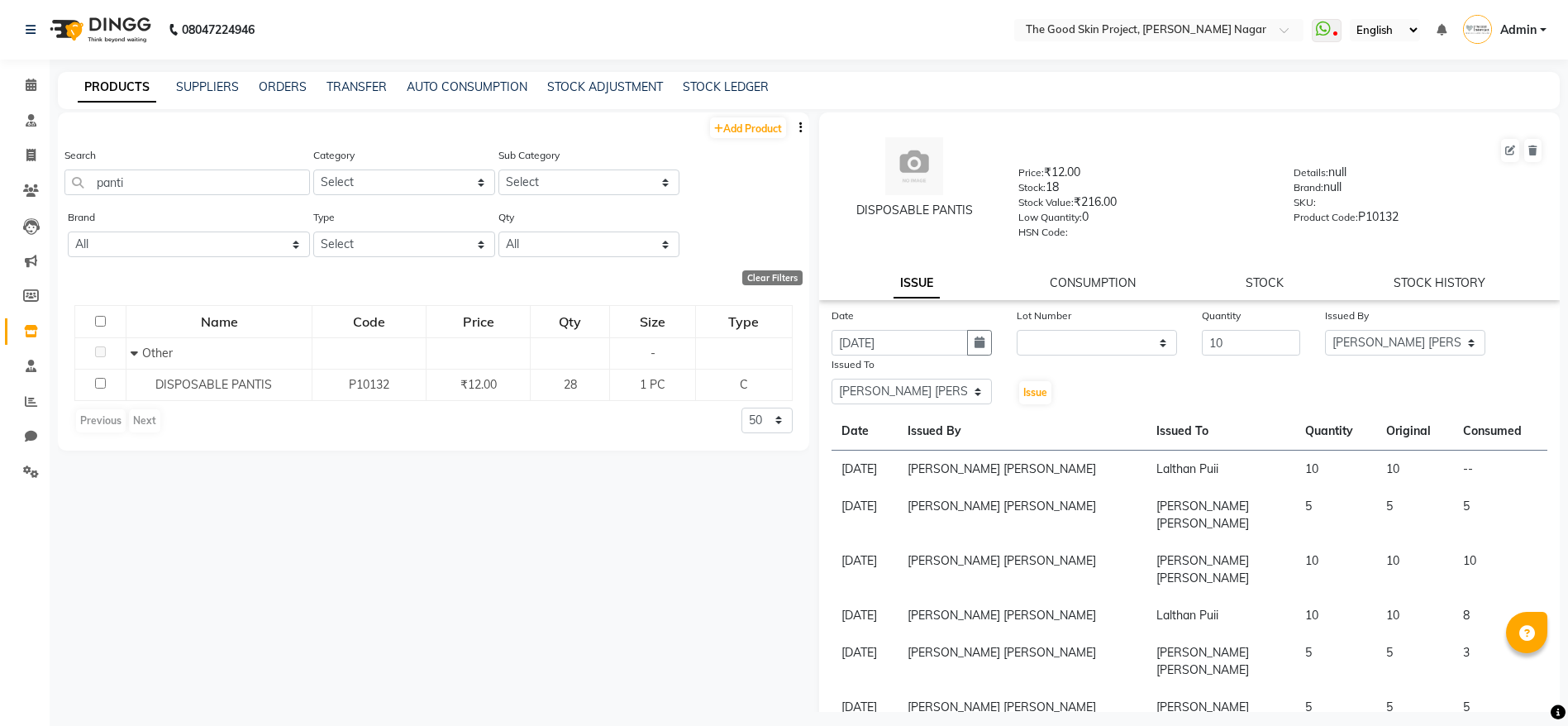
click at [1008, 397] on div "Issue" at bounding box center [1035, 380] width 62 height 50
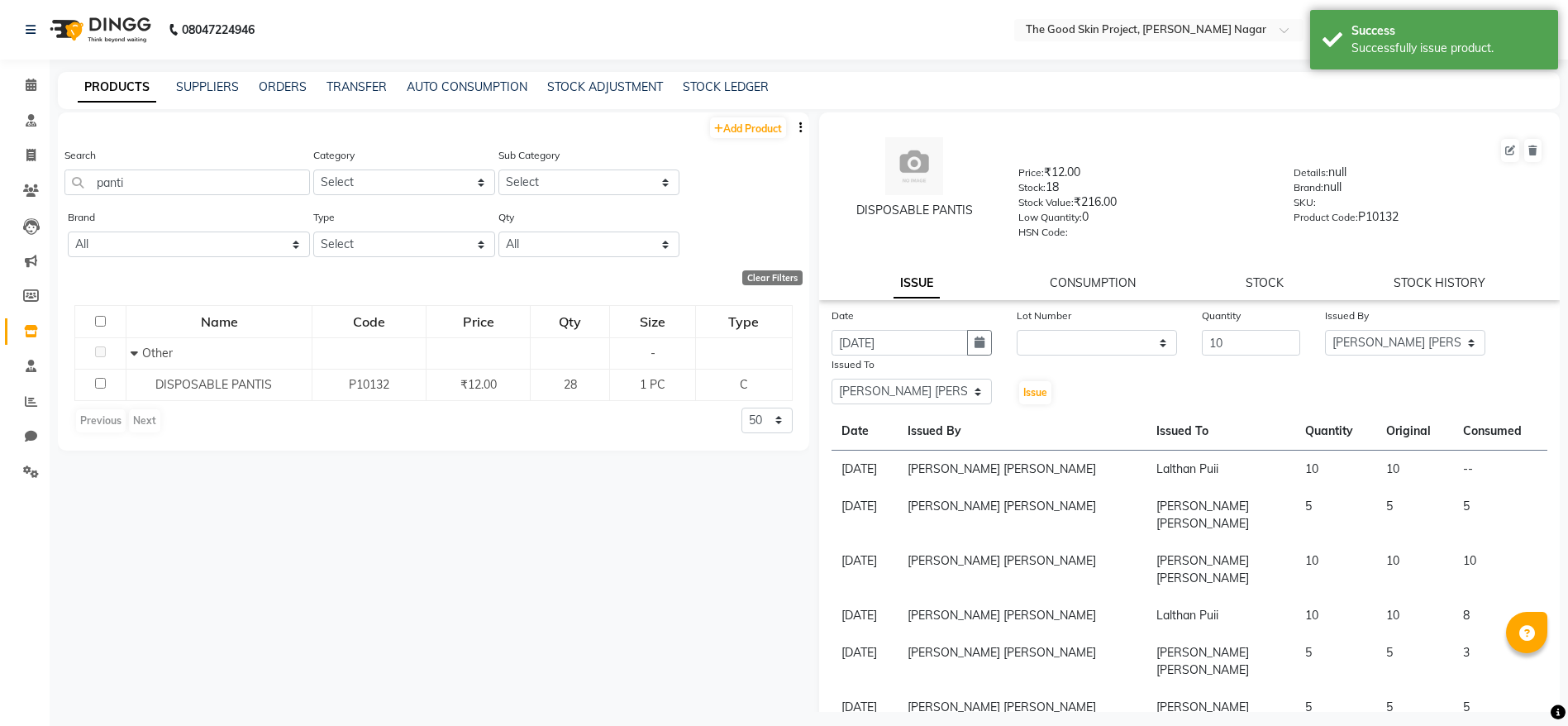
click at [1008, 398] on div "Issue" at bounding box center [1035, 380] width 62 height 50
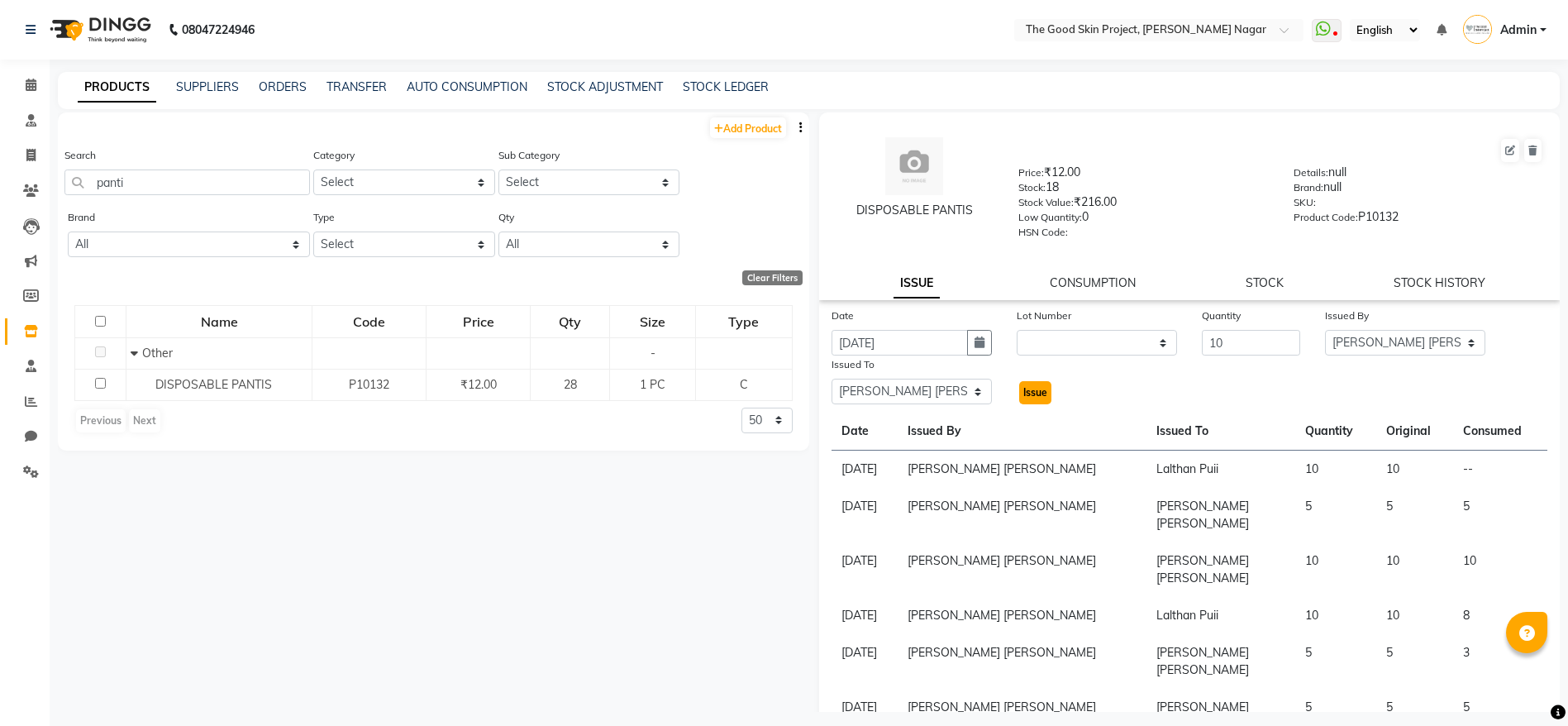
click at [1029, 389] on span "Issue" at bounding box center [1035, 392] width 24 height 13
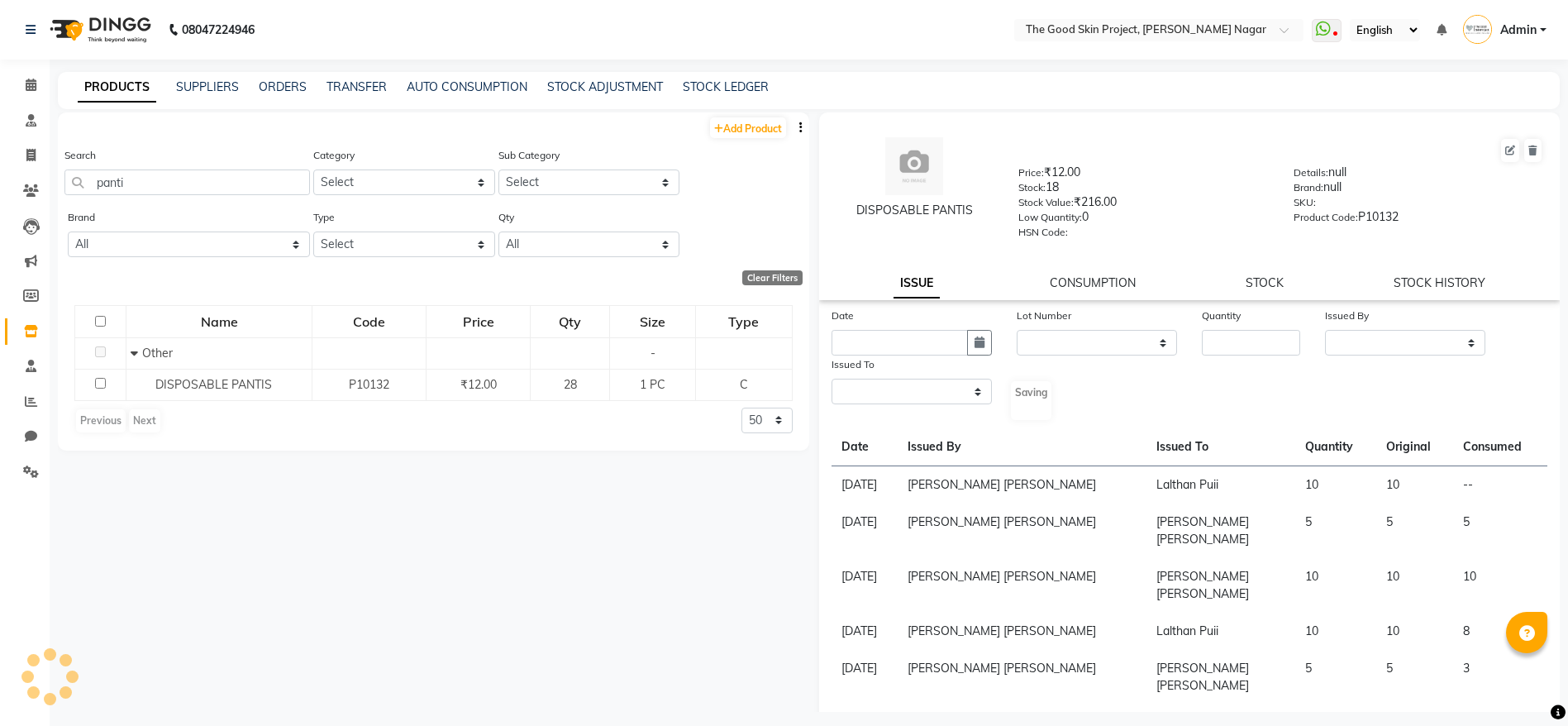
select select
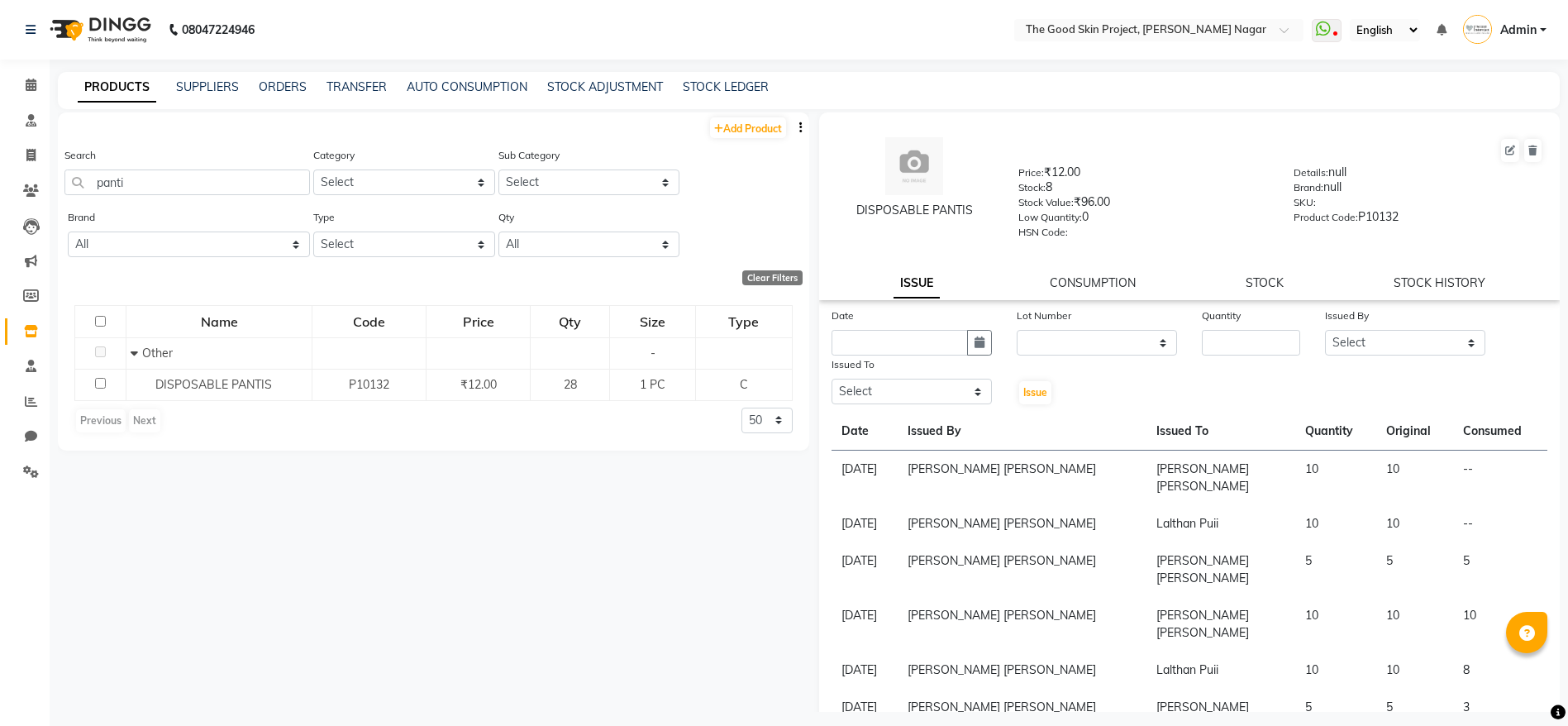
drag, startPoint x: 1148, startPoint y: 502, endPoint x: 1109, endPoint y: 490, distance: 40.8
click at [1109, 505] on tr "[DATE] [PERSON_NAME] [PERSON_NAME] Lalthan Puii 10 10 --" at bounding box center [1189, 524] width 716 height 37
drag, startPoint x: 1152, startPoint y: 472, endPoint x: 1074, endPoint y: 462, distance: 78.6
click at [1074, 462] on tr "[DATE] [PERSON_NAME] [PERSON_NAME] [PERSON_NAME] 10 10 --" at bounding box center [1189, 477] width 716 height 55
drag, startPoint x: 153, startPoint y: 377, endPoint x: 255, endPoint y: 404, distance: 105.5
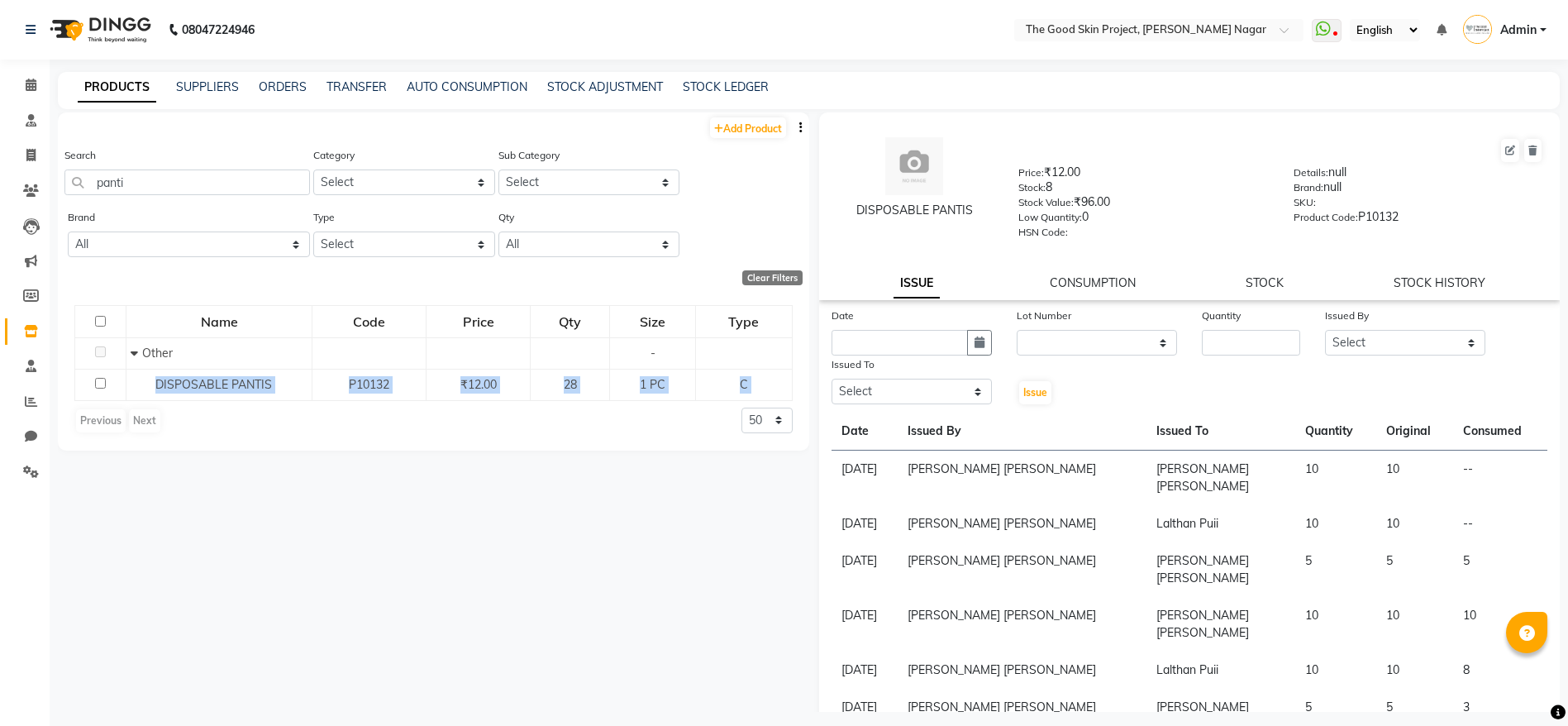
click at [255, 404] on div "Name Code Price Qty Size Type Other - DISPOSABLE PANTIS P10132 ₹12.00 28 1 PC C…" at bounding box center [433, 369] width 752 height 162
click at [967, 351] on button "button" at bounding box center [979, 343] width 25 height 26
select select "9"
select select "2025"
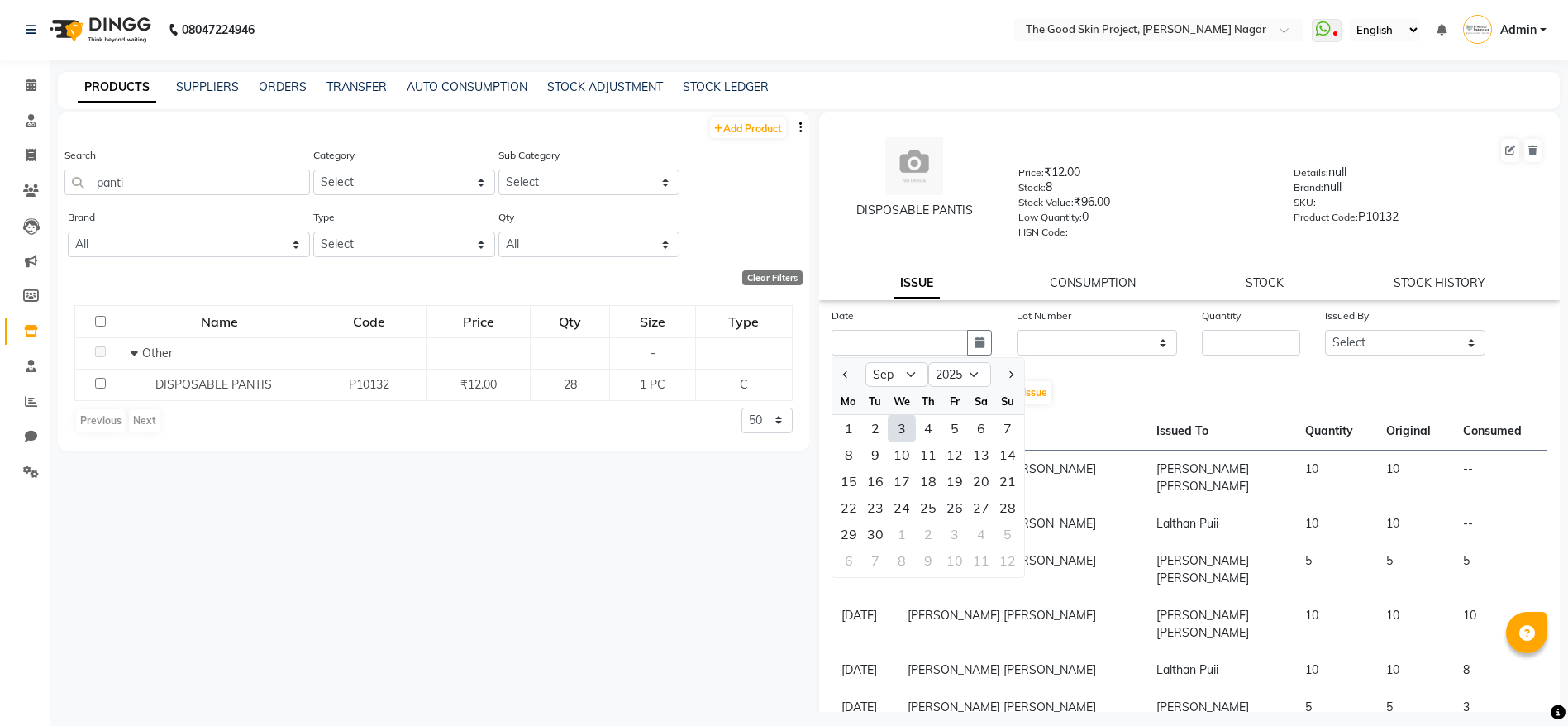
click at [899, 420] on div "3" at bounding box center [901, 427] width 27 height 27
type input "[DATE]"
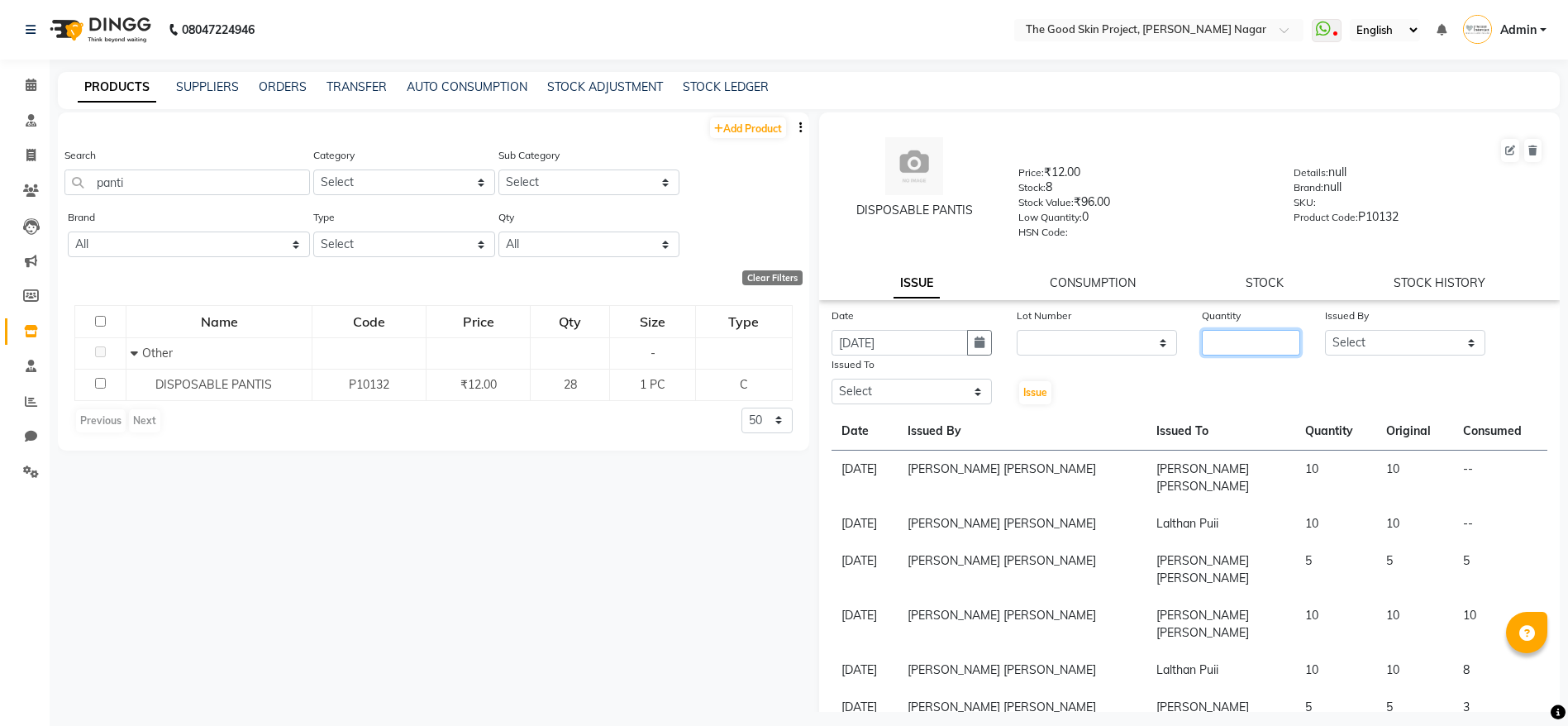
drag, startPoint x: 1188, startPoint y: 357, endPoint x: 1205, endPoint y: 343, distance: 22.0
click at [1197, 350] on div "Date [DATE] Lot Number None Quantity Issued By Select [PERSON_NAME] [PERSON_NAM…" at bounding box center [1190, 356] width 742 height 99
click at [1205, 343] on input "number" at bounding box center [1251, 343] width 98 height 26
type input "5"
drag, startPoint x: 1384, startPoint y: 336, endPoint x: 1384, endPoint y: 353, distance: 17.0
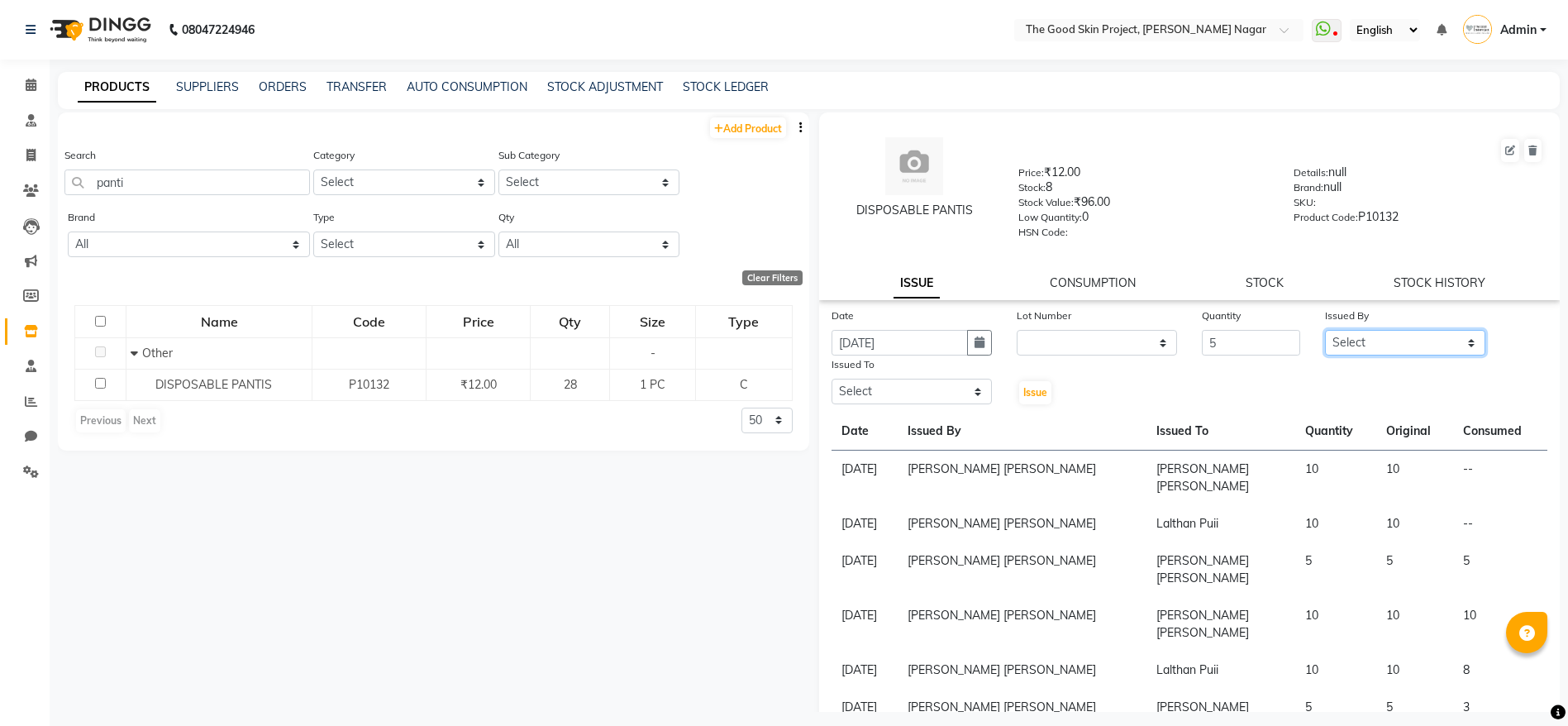
click at [1384, 336] on select "Select [PERSON_NAME] [PERSON_NAME] [PERSON_NAME] [PERSON_NAME] Lalsangzeli Fanc…" at bounding box center [1405, 343] width 160 height 26
select select "45880"
click at [1325, 330] on select "Select [PERSON_NAME] [PERSON_NAME] [PERSON_NAME] [PERSON_NAME] Lalsangzeli Fanc…" at bounding box center [1405, 343] width 160 height 26
click at [971, 389] on select "Select [PERSON_NAME] [PERSON_NAME] [PERSON_NAME] [PERSON_NAME] Lalsangzeli Fanc…" at bounding box center [911, 391] width 160 height 26
select select "45878"
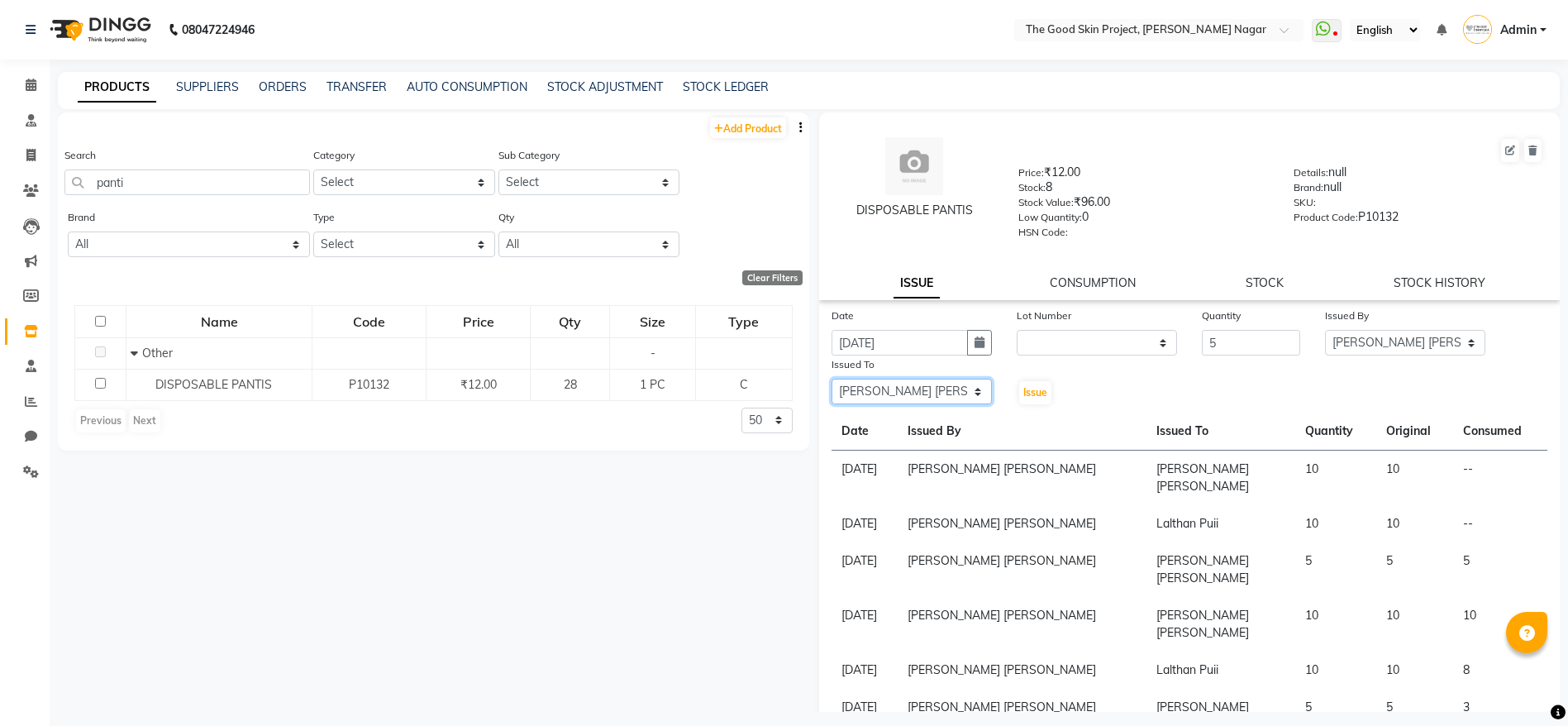
click at [831, 378] on select "Select [PERSON_NAME] [PERSON_NAME] [PERSON_NAME] [PERSON_NAME] Lalsangzeli Fanc…" at bounding box center [911, 391] width 160 height 26
click at [1044, 391] on button "Issue" at bounding box center [1035, 393] width 32 height 24
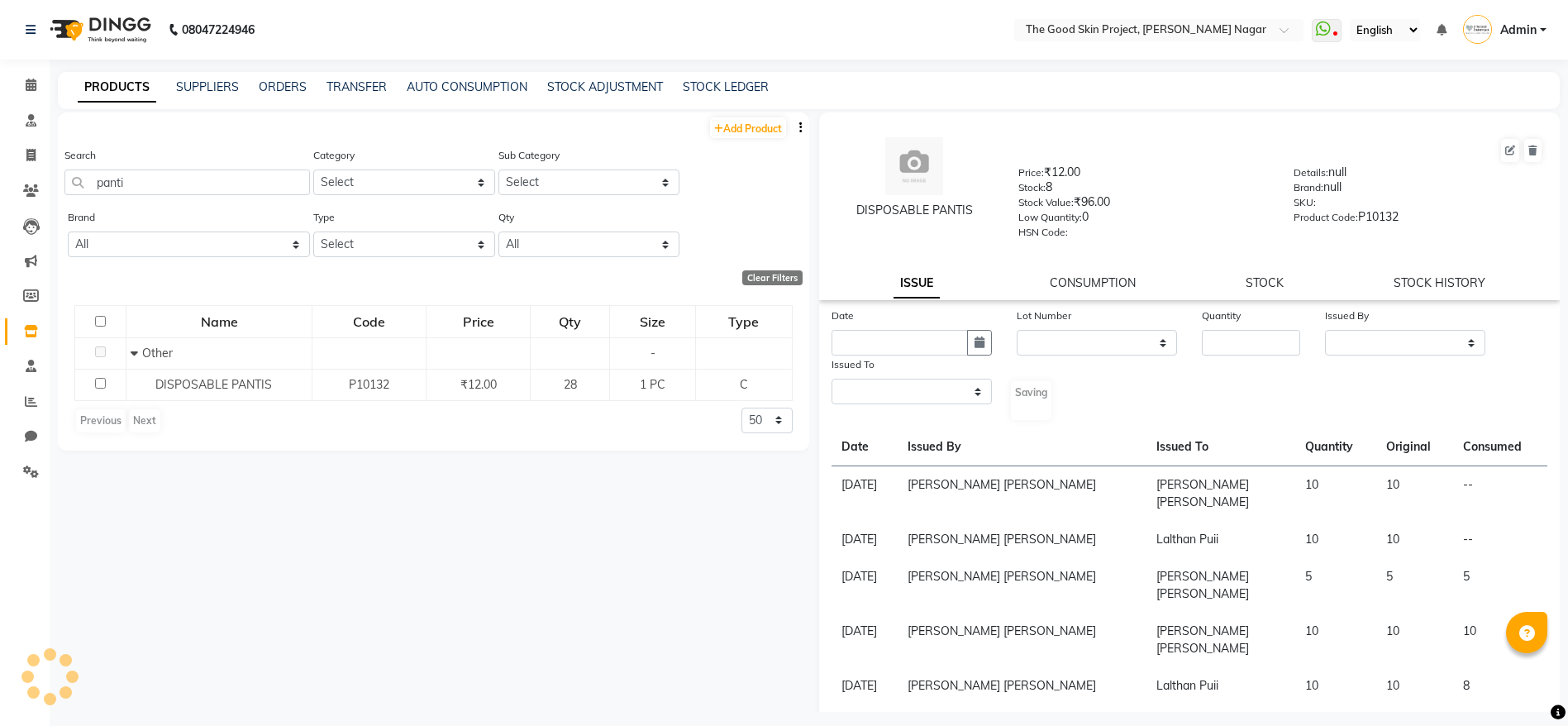
select select
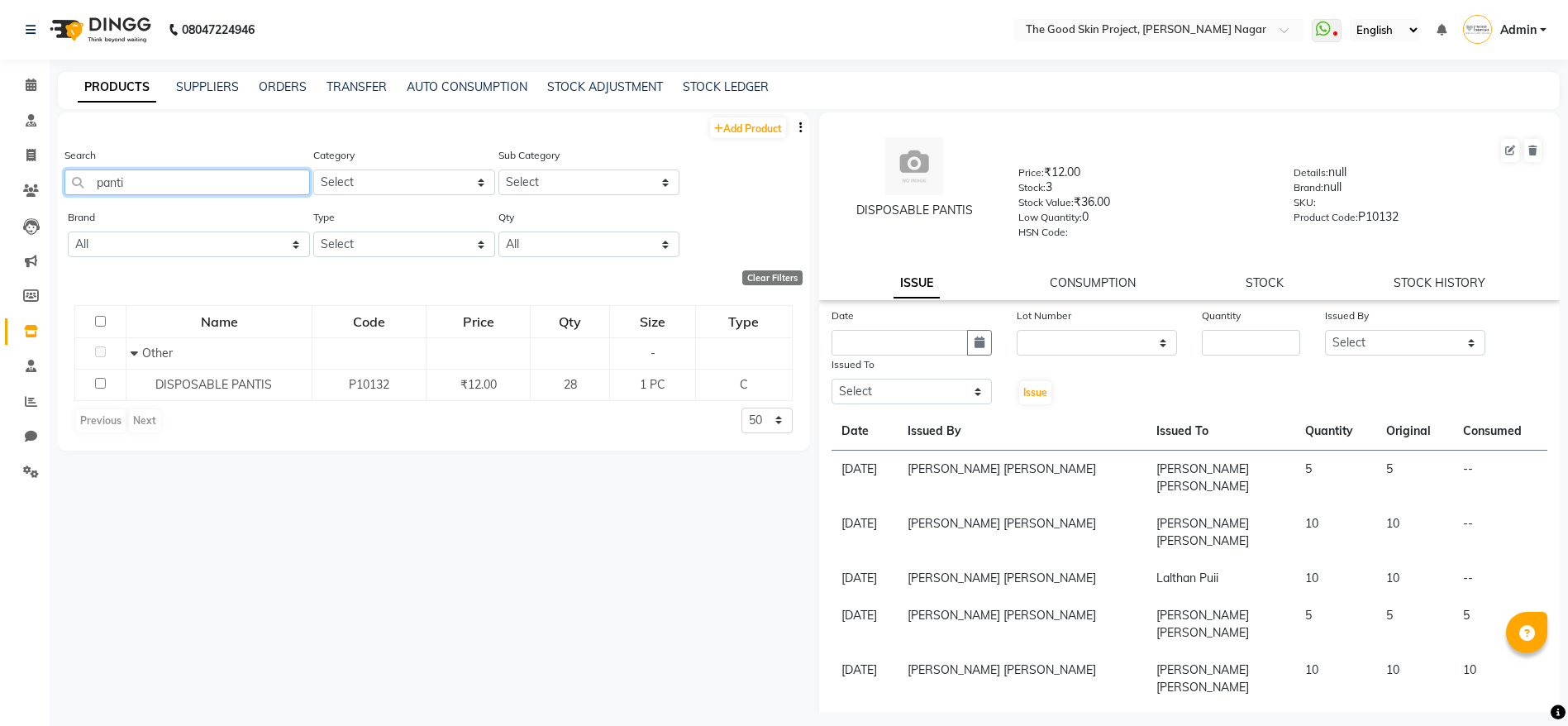
drag, startPoint x: 154, startPoint y: 183, endPoint x: 30, endPoint y: 175, distance: 124.3
click at [30, 180] on app-home "08047224946 Select Location × The Good Skin Project, [PERSON_NAME] Nagar WhatsA…" at bounding box center [784, 368] width 1568 height 737
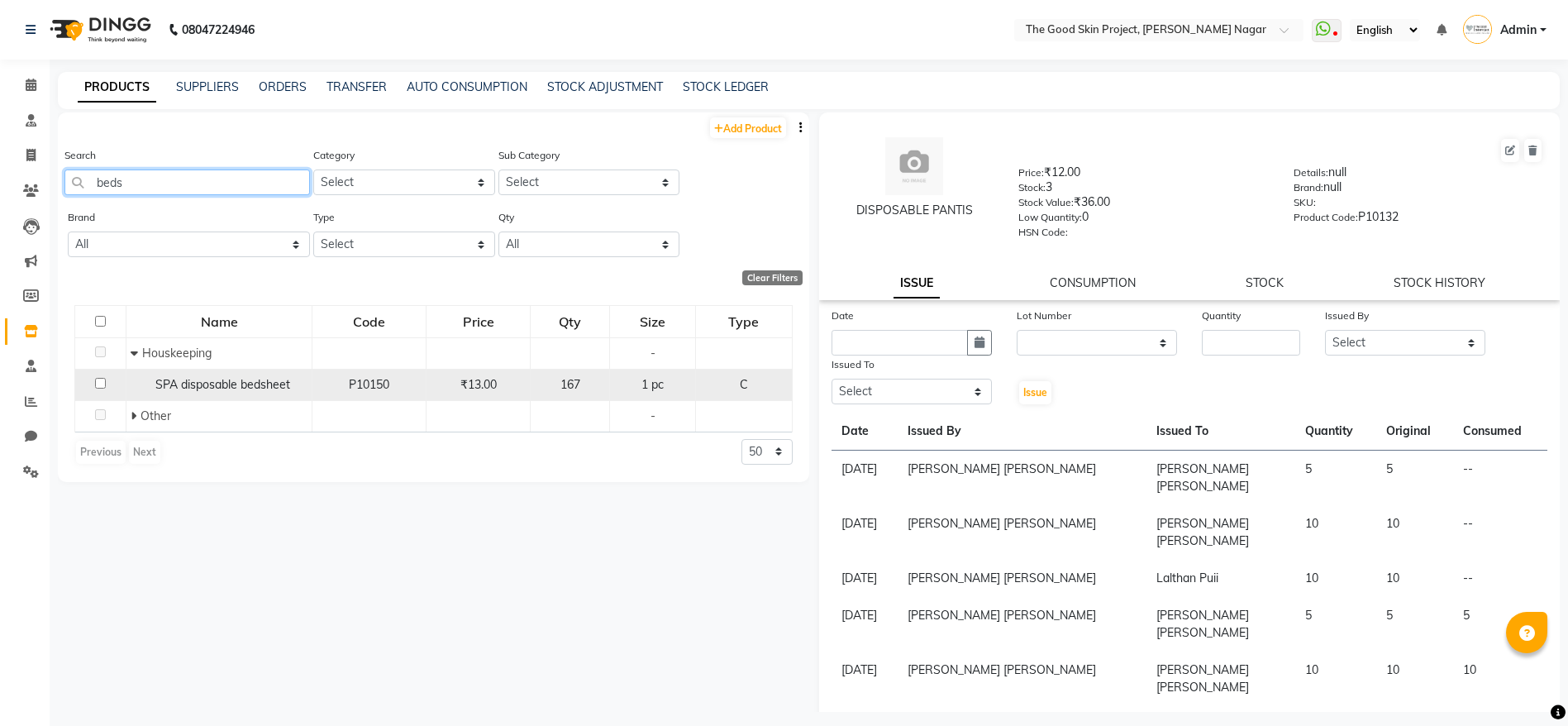
type input "beds"
click at [332, 383] on div "P10150" at bounding box center [368, 385] width 99 height 18
select select
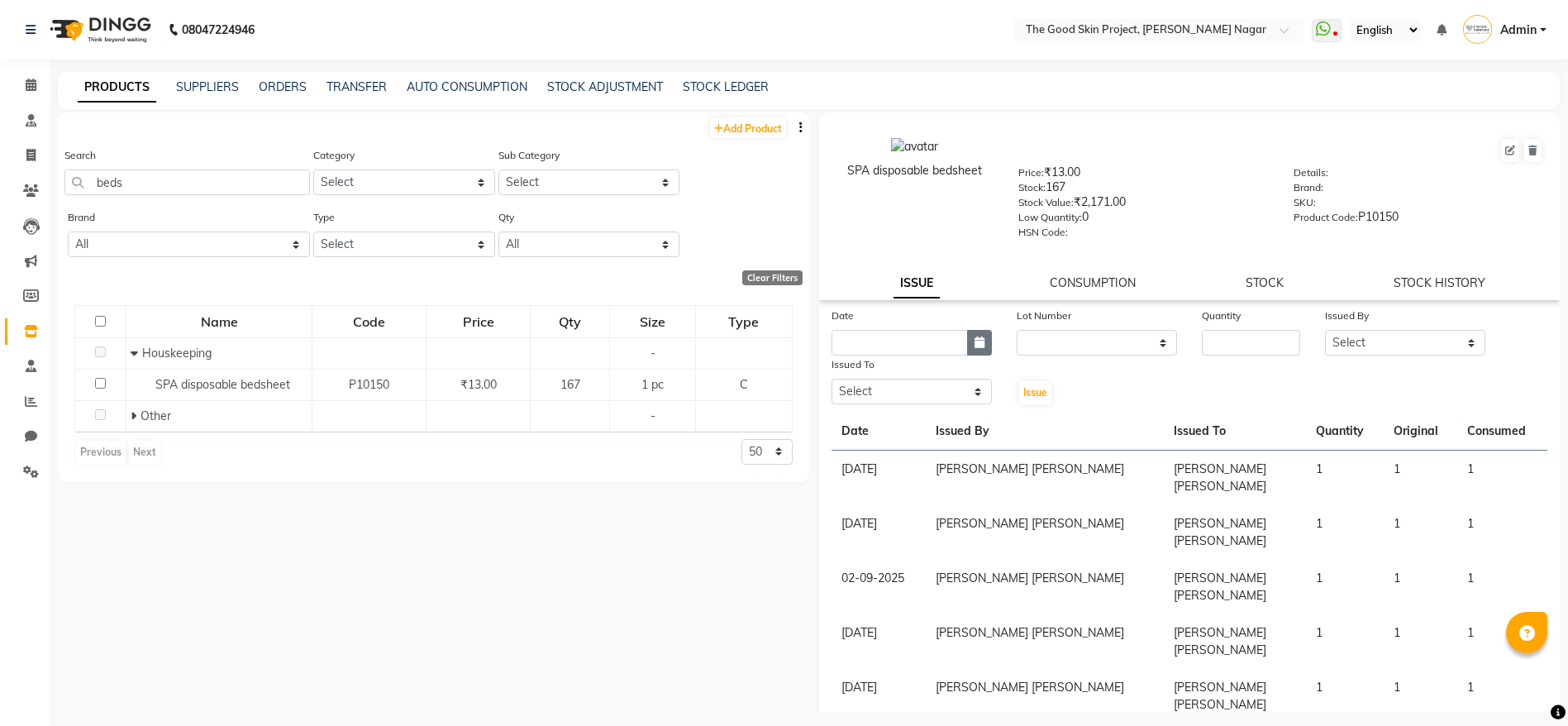
click at [975, 336] on icon "button" at bounding box center [980, 342] width 10 height 12
select select "9"
select select "2025"
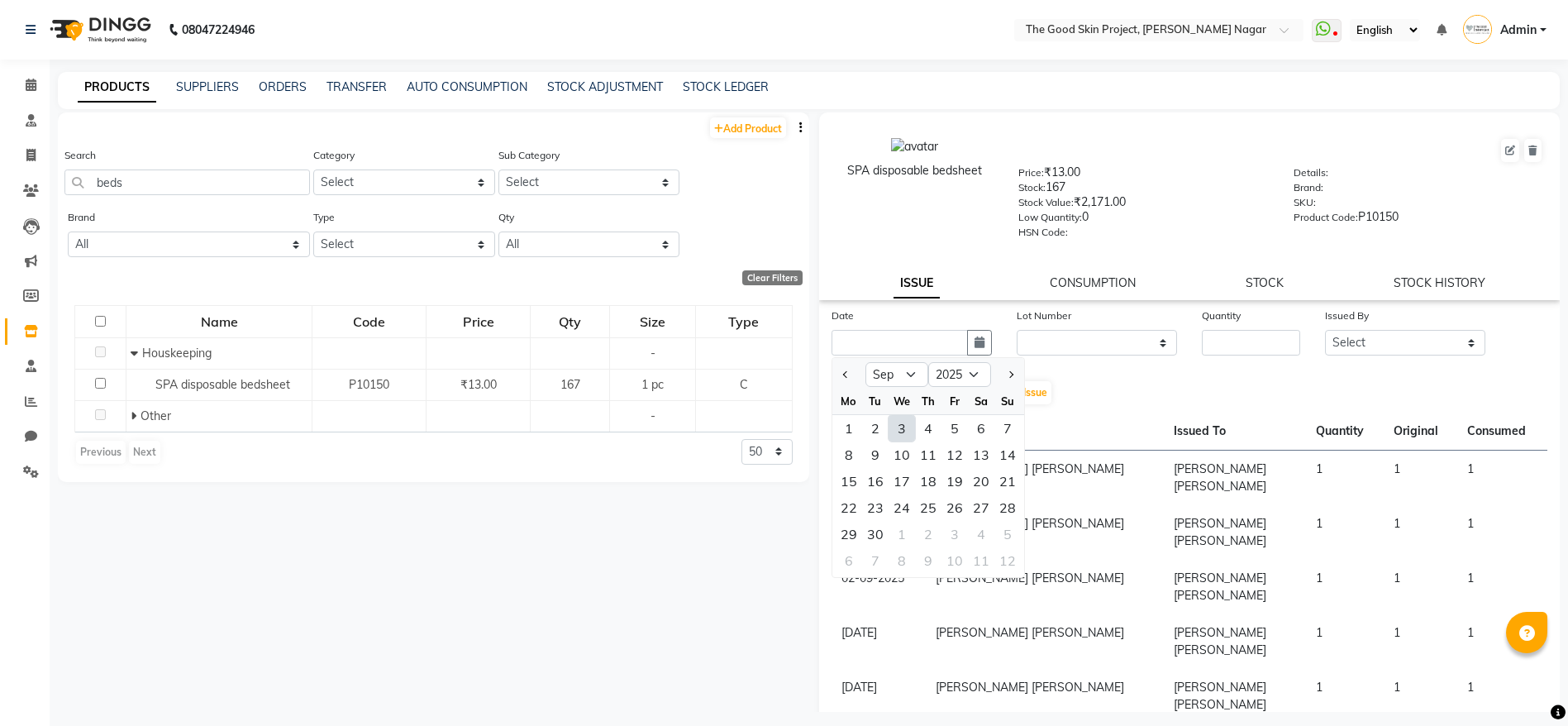
click at [905, 416] on div "3" at bounding box center [901, 427] width 27 height 27
type input "[DATE]"
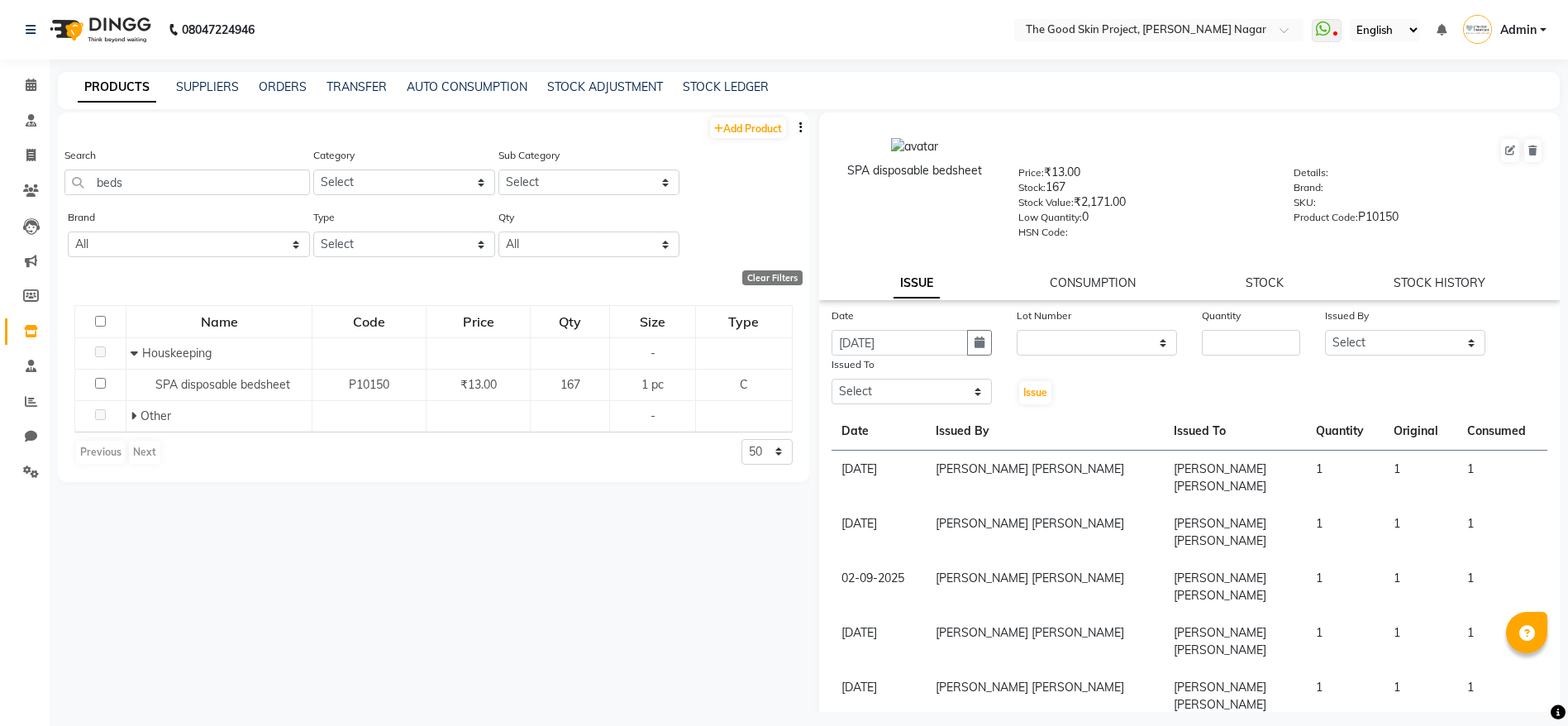
click at [1278, 325] on div "Quantity" at bounding box center [1251, 318] width 98 height 24
click at [1278, 345] on input "number" at bounding box center [1251, 343] width 98 height 26
type input "5"
click at [1411, 343] on select "Select [PERSON_NAME] [PERSON_NAME] [PERSON_NAME] [PERSON_NAME] Lalsangzeli Fanc…" at bounding box center [1405, 343] width 160 height 26
select select "45880"
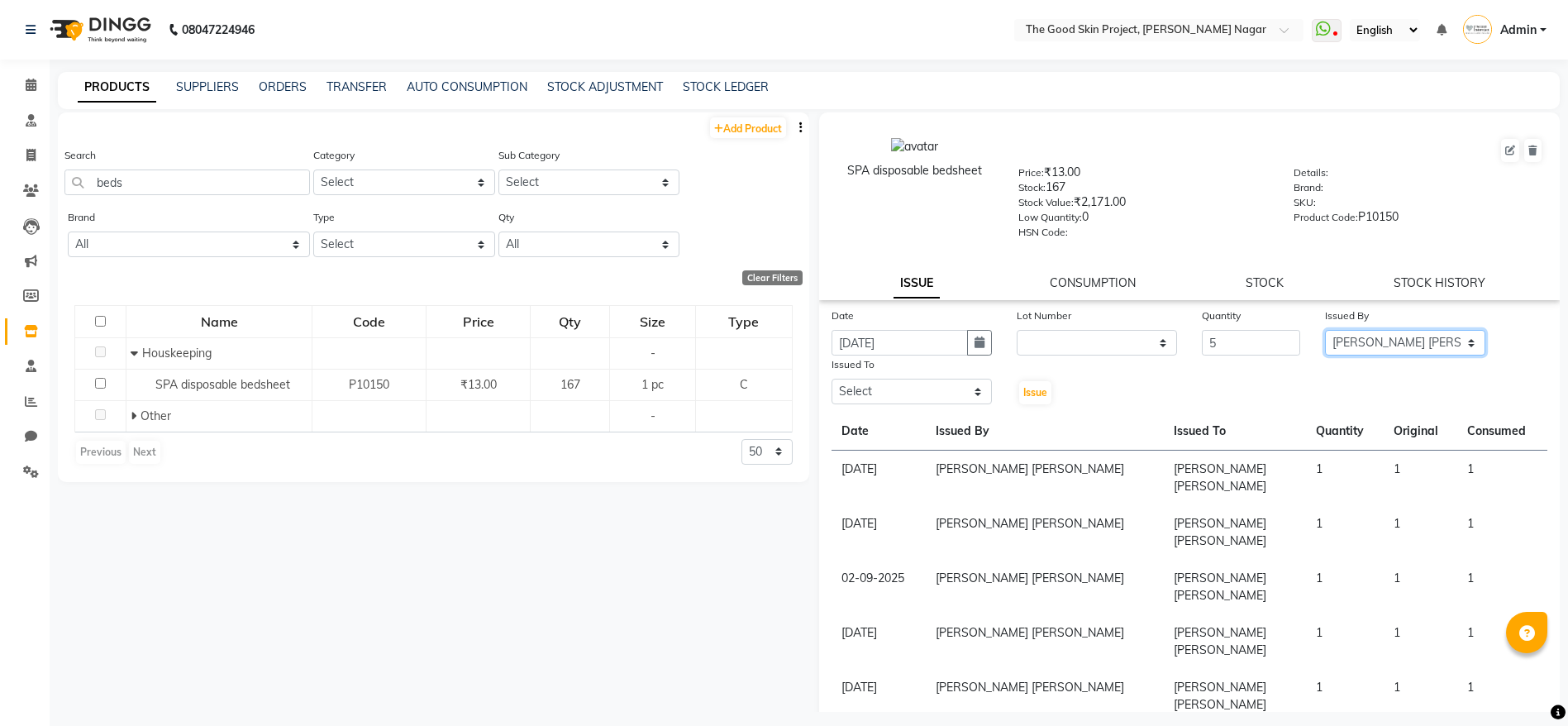
click at [1325, 330] on select "Select [PERSON_NAME] [PERSON_NAME] [PERSON_NAME] [PERSON_NAME] Lalsangzeli Fanc…" at bounding box center [1405, 343] width 160 height 26
click at [845, 386] on select "Select [PERSON_NAME] [PERSON_NAME] [PERSON_NAME] [PERSON_NAME] Lalsangzeli Fanc…" at bounding box center [911, 391] width 160 height 26
select select "69127"
click at [831, 378] on select "Select [PERSON_NAME] [PERSON_NAME] [PERSON_NAME] [PERSON_NAME] Lalsangzeli Fanc…" at bounding box center [911, 391] width 160 height 26
click at [1023, 390] on span "Issue" at bounding box center [1035, 392] width 24 height 13
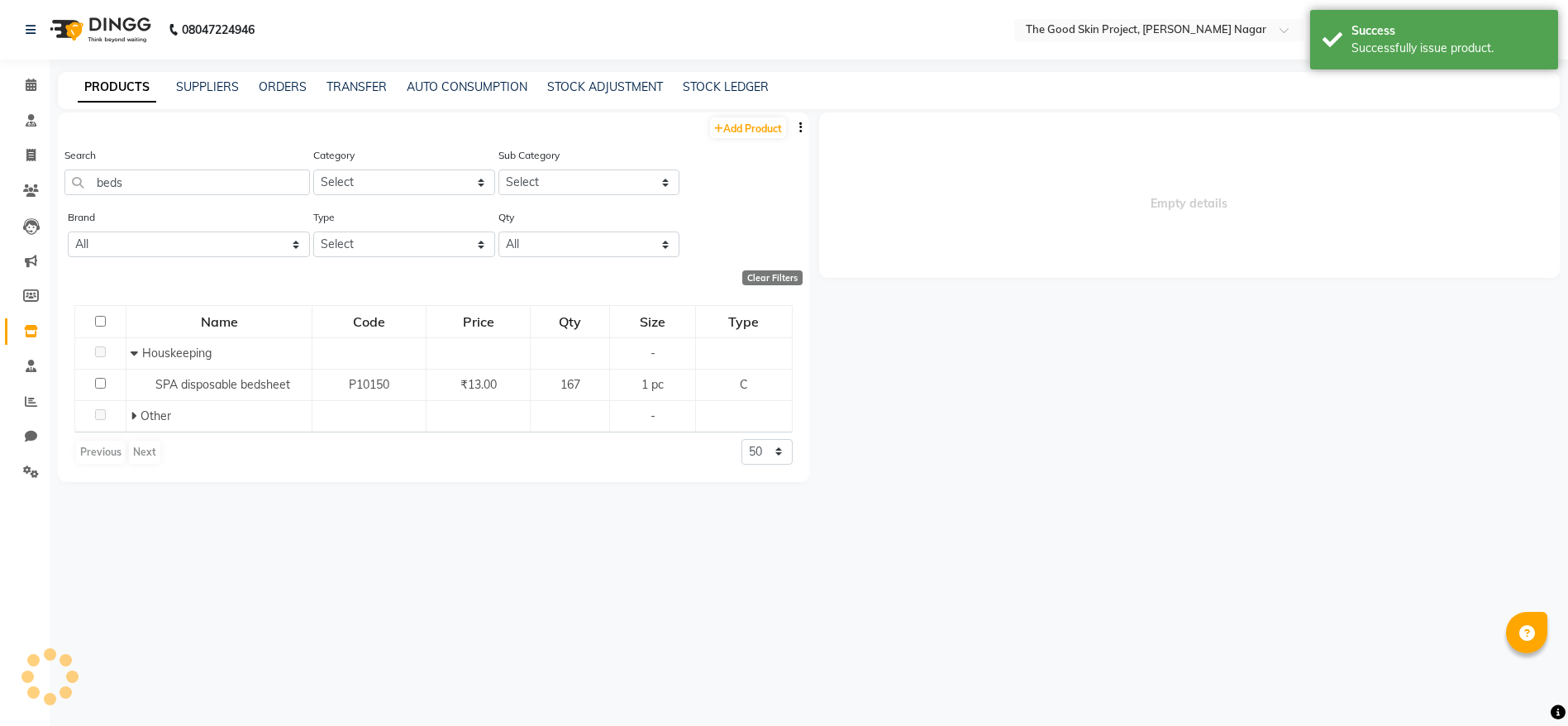
select select
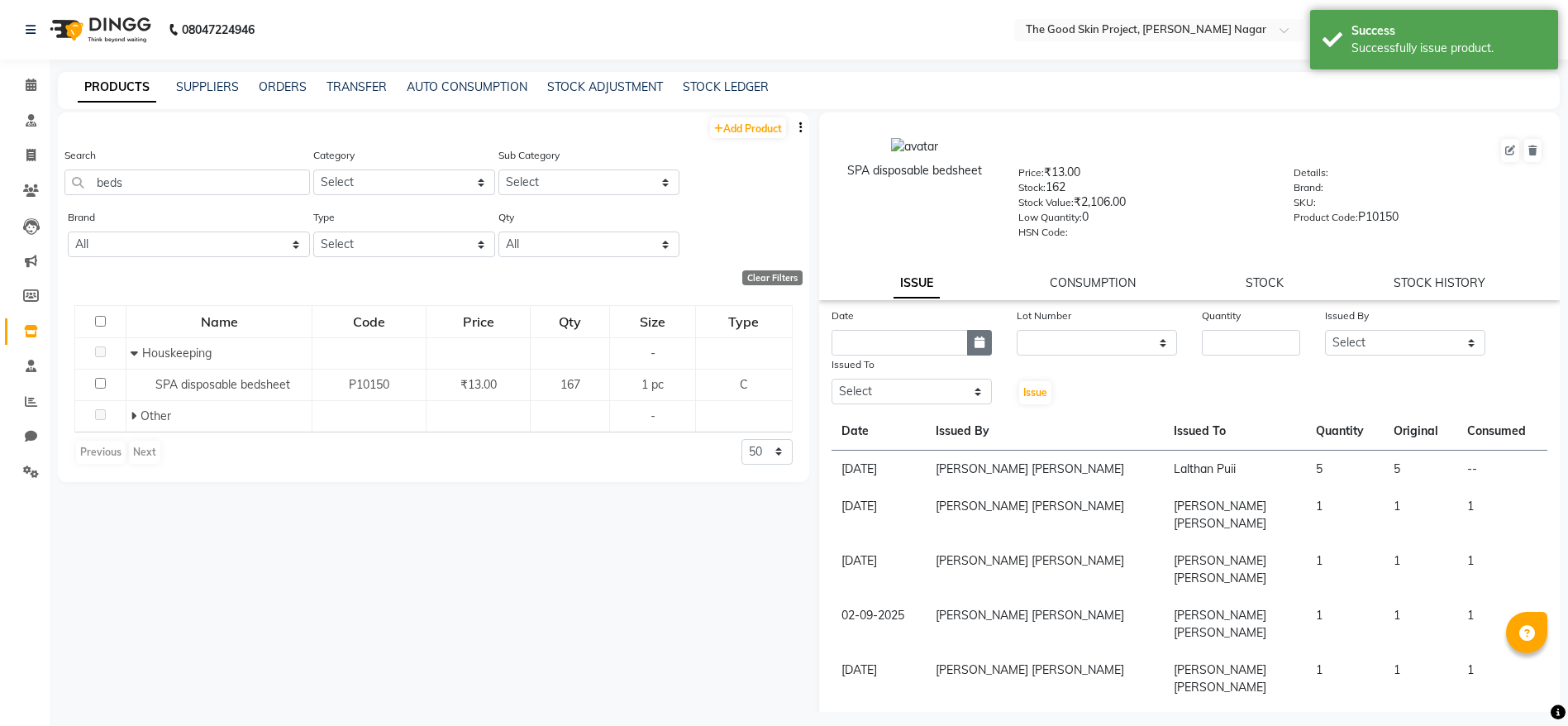
click at [969, 332] on button "button" at bounding box center [979, 343] width 25 height 26
select select "9"
select select "2025"
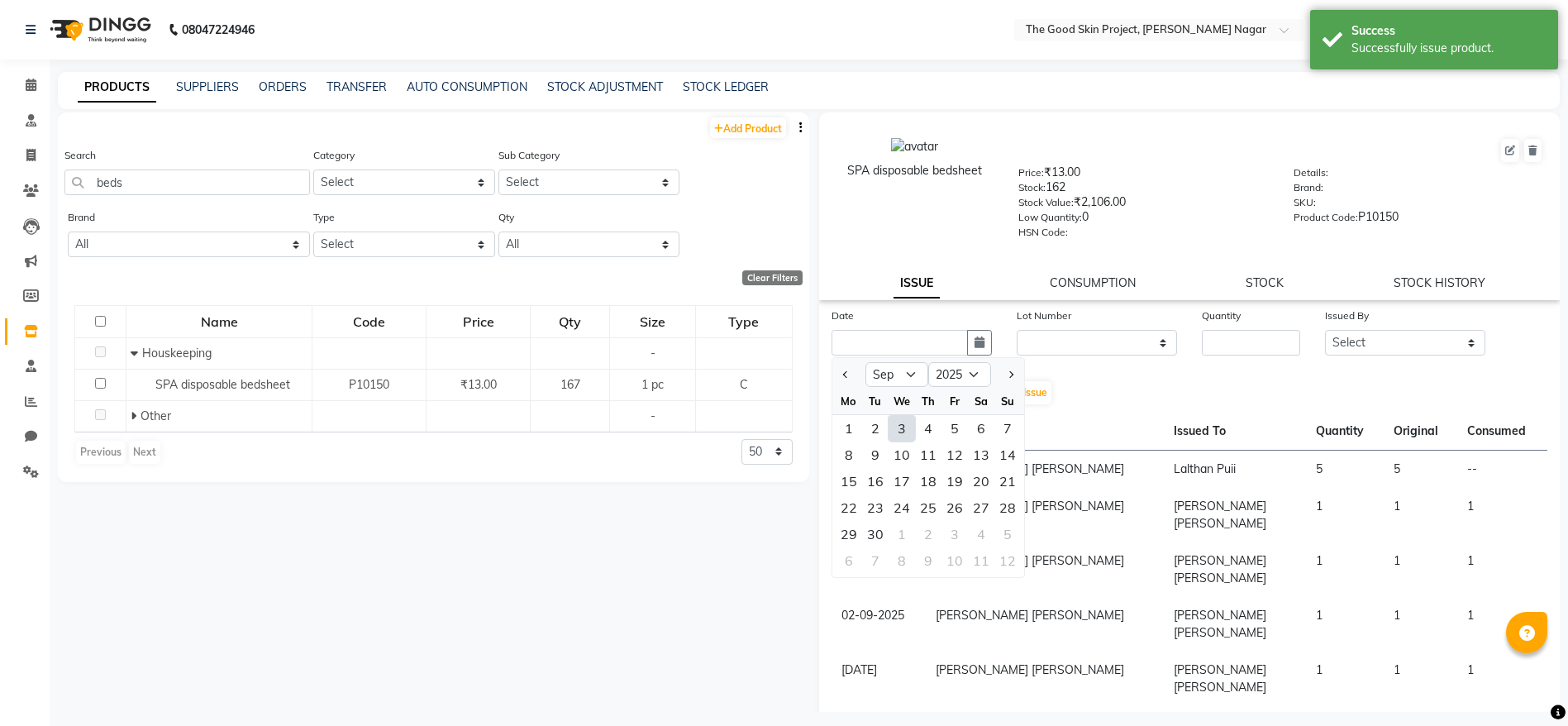
click at [898, 421] on div "3" at bounding box center [901, 427] width 27 height 27
type input "[DATE]"
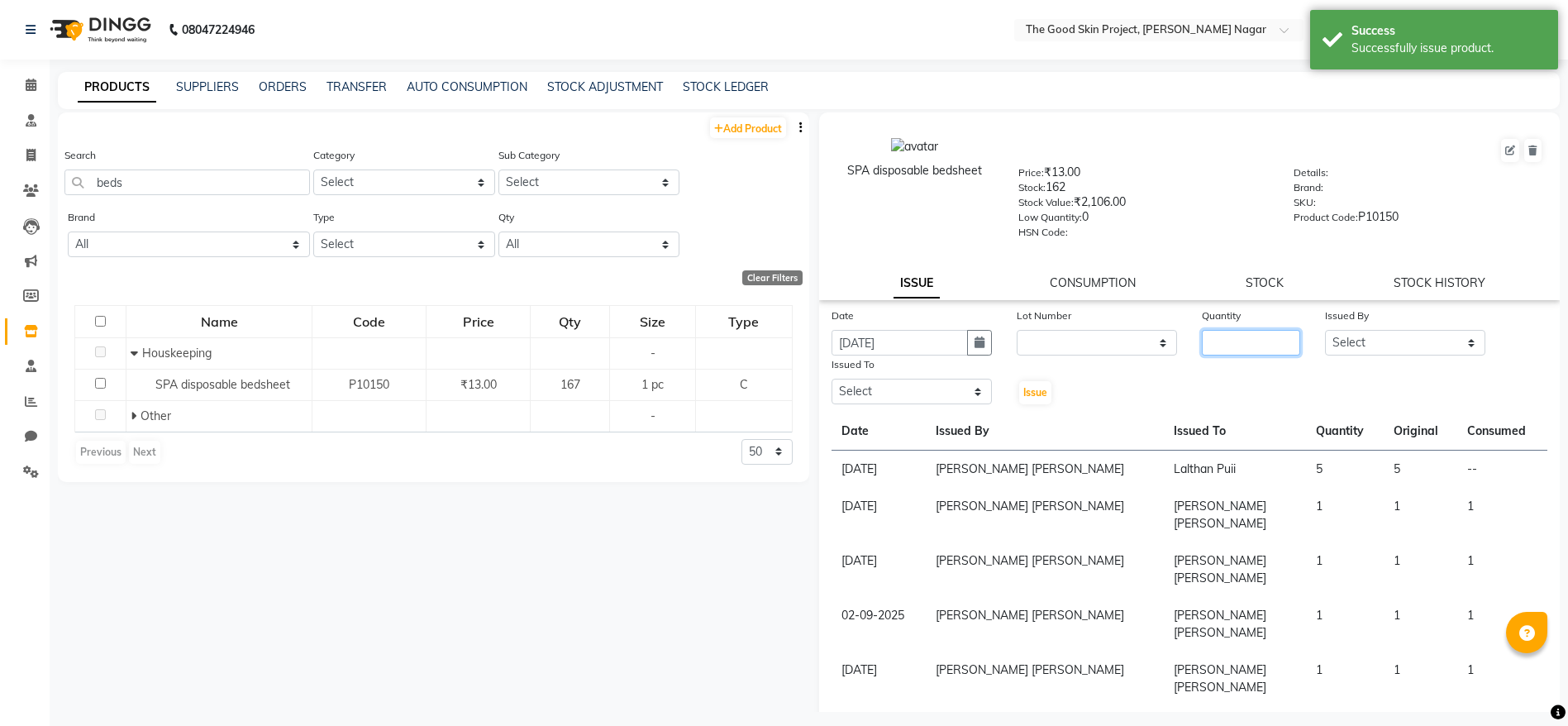
click at [1223, 338] on input "number" at bounding box center [1251, 343] width 98 height 26
type input "5"
click at [1325, 348] on select "Select [PERSON_NAME] [PERSON_NAME] [PERSON_NAME] [PERSON_NAME] Lalsangzeli Fanc…" at bounding box center [1405, 343] width 160 height 26
select select "45880"
click at [1325, 330] on select "Select [PERSON_NAME] [PERSON_NAME] [PERSON_NAME] [PERSON_NAME] Lalsangzeli Fanc…" at bounding box center [1405, 343] width 160 height 26
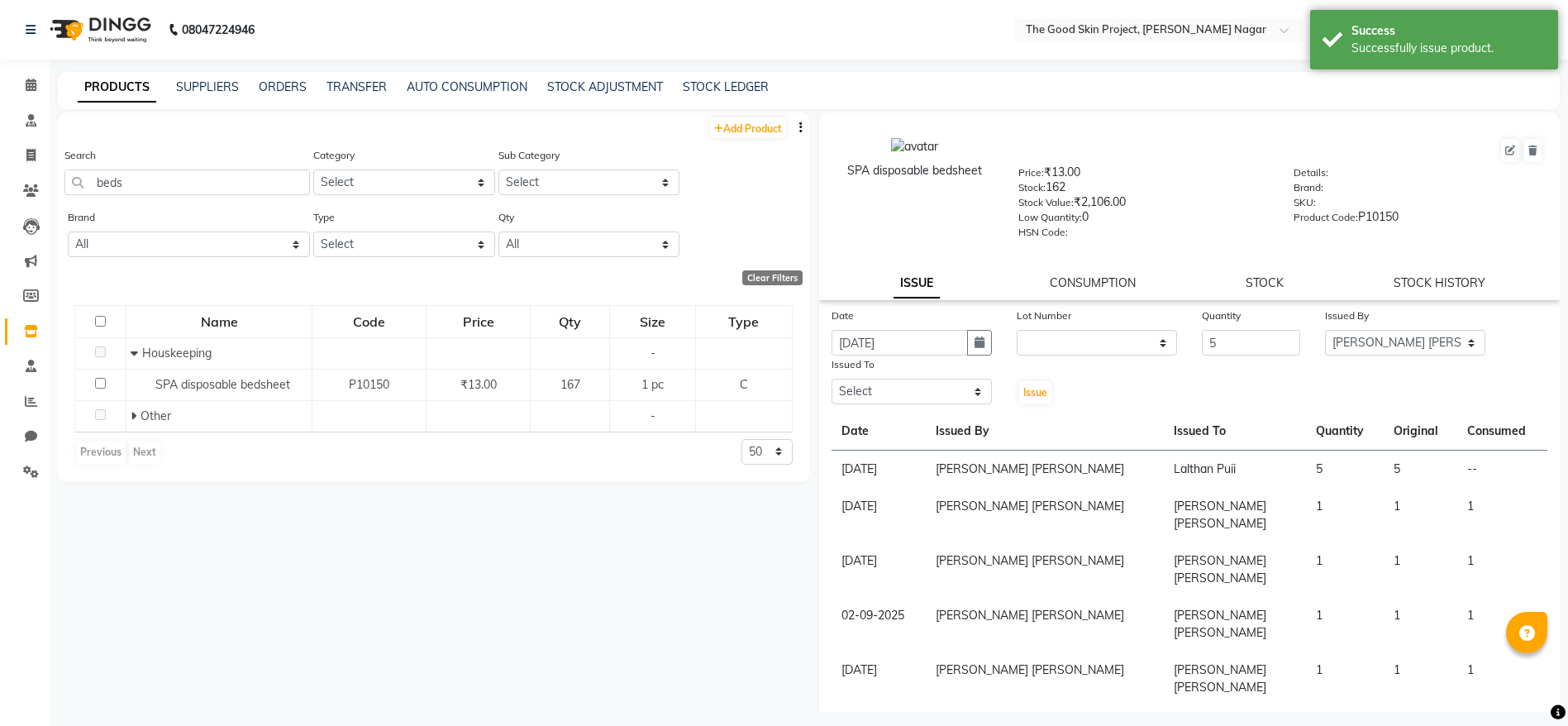
click at [904, 375] on div "Issued To" at bounding box center [911, 367] width 160 height 24
click at [906, 390] on select "Select [PERSON_NAME] [PERSON_NAME] [PERSON_NAME] [PERSON_NAME] Lalsangzeli Fanc…" at bounding box center [911, 391] width 160 height 26
select select "45879"
click at [831, 378] on select "Select [PERSON_NAME] [PERSON_NAME] [PERSON_NAME] [PERSON_NAME] Lalsangzeli Fanc…" at bounding box center [911, 391] width 160 height 26
click at [1030, 386] on span "Issue" at bounding box center [1035, 392] width 24 height 13
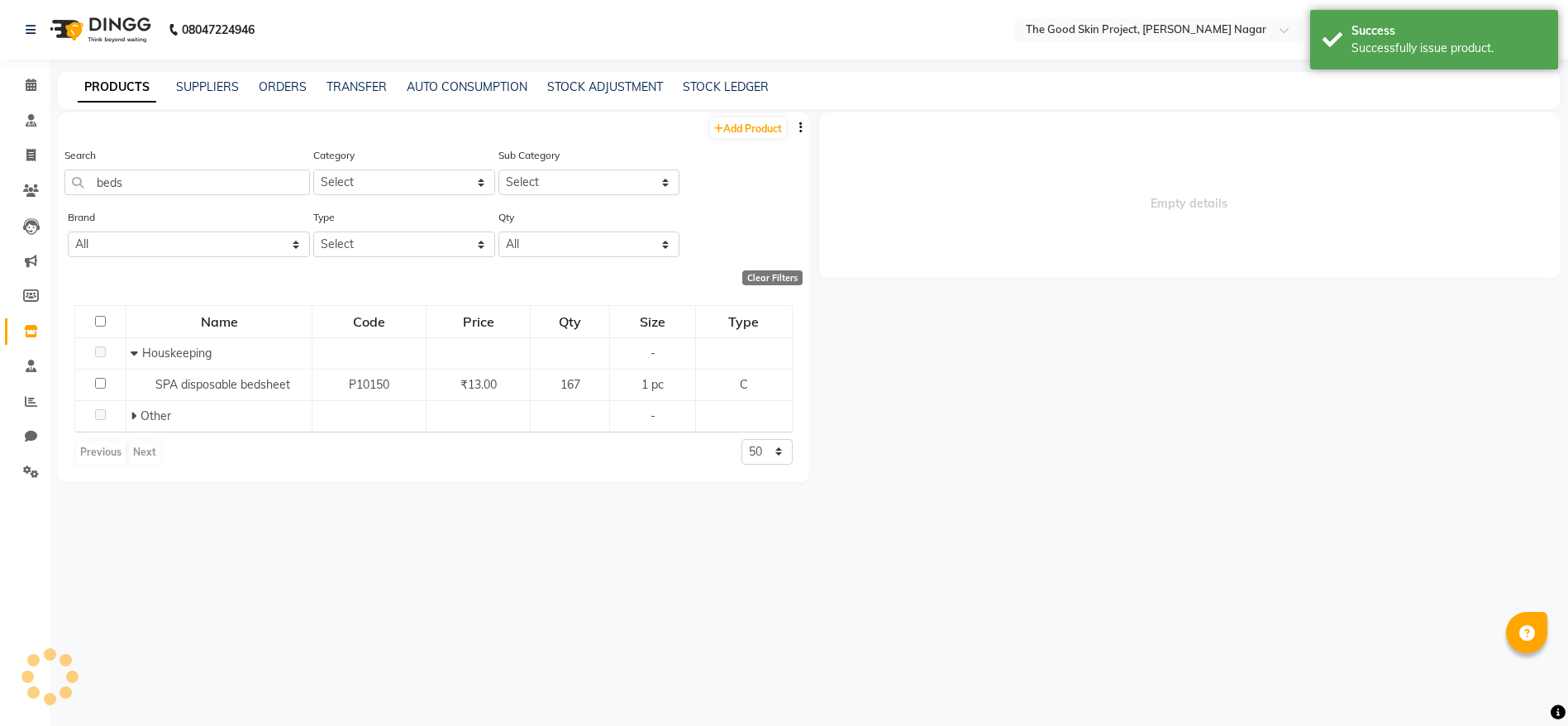
select select
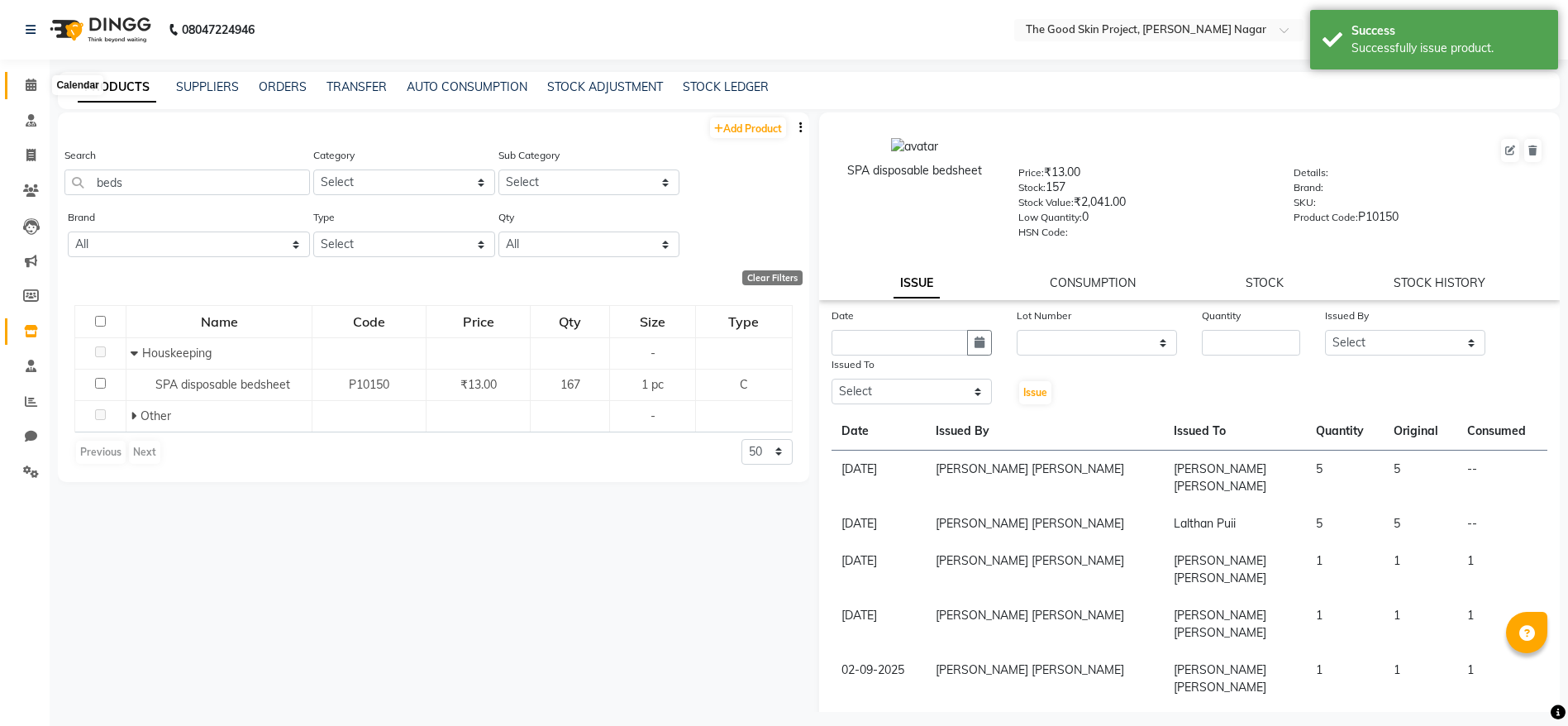
click at [22, 80] on span at bounding box center [30, 84] width 28 height 19
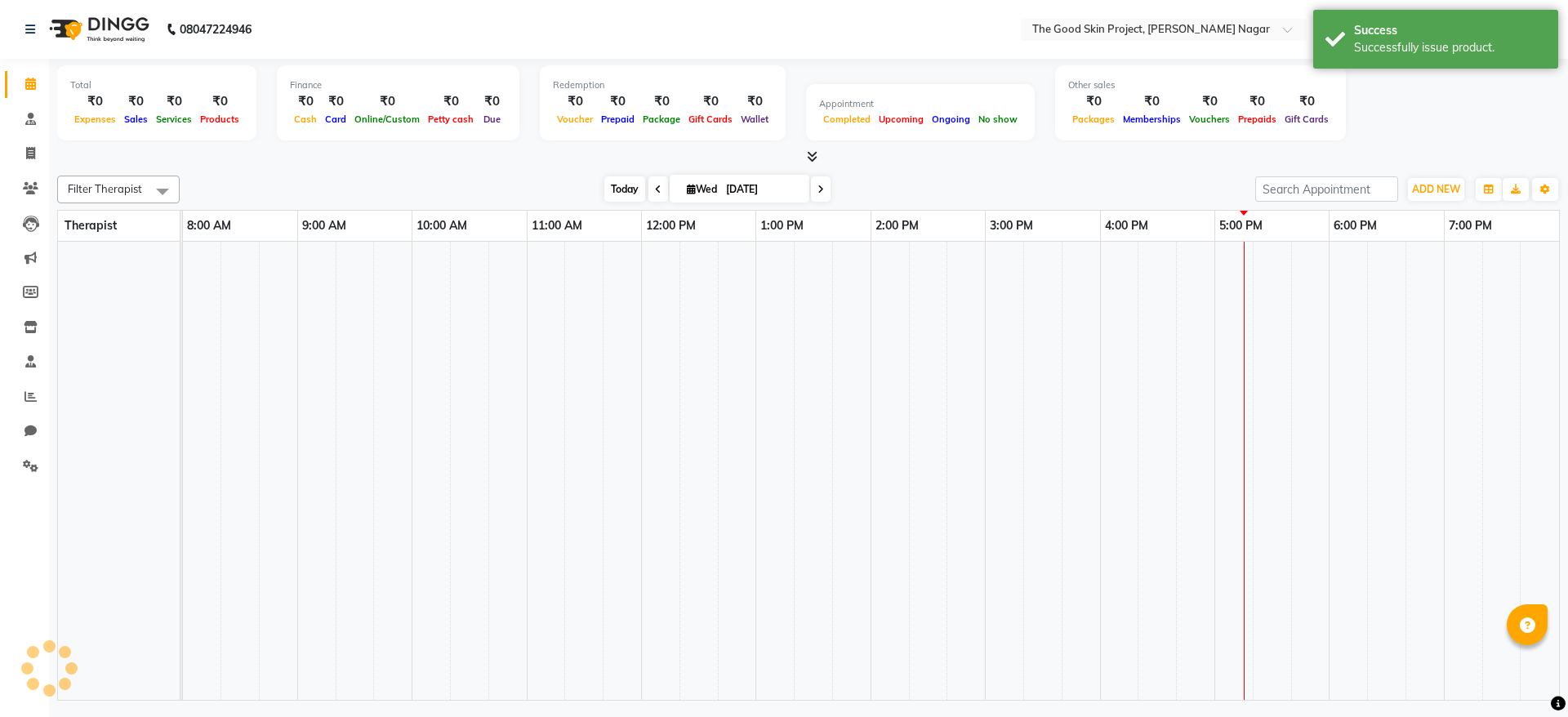
click at [626, 181] on span "Today" at bounding box center [625, 189] width 41 height 25
click at [805, 152] on span at bounding box center [809, 157] width 17 height 17
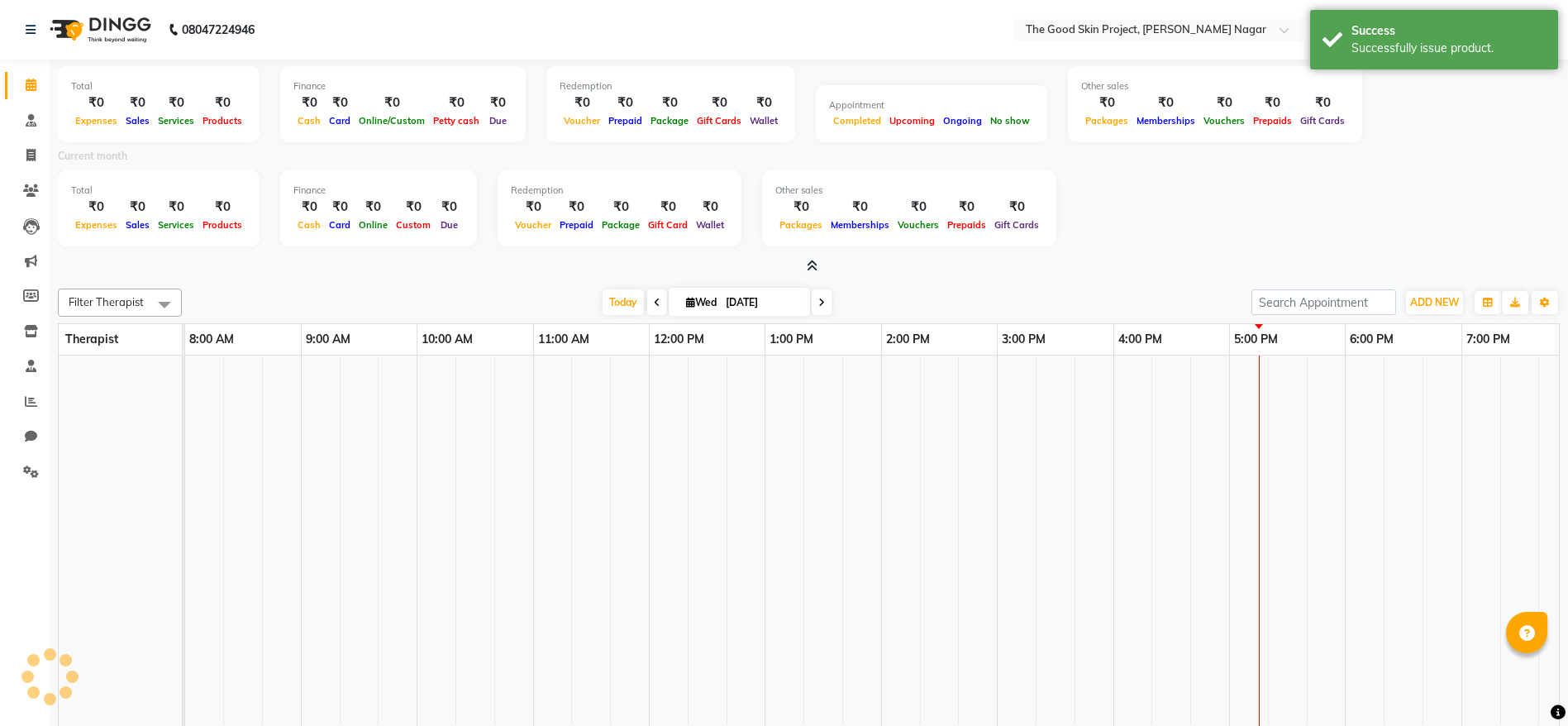
click at [812, 267] on icon at bounding box center [812, 265] width 11 height 13
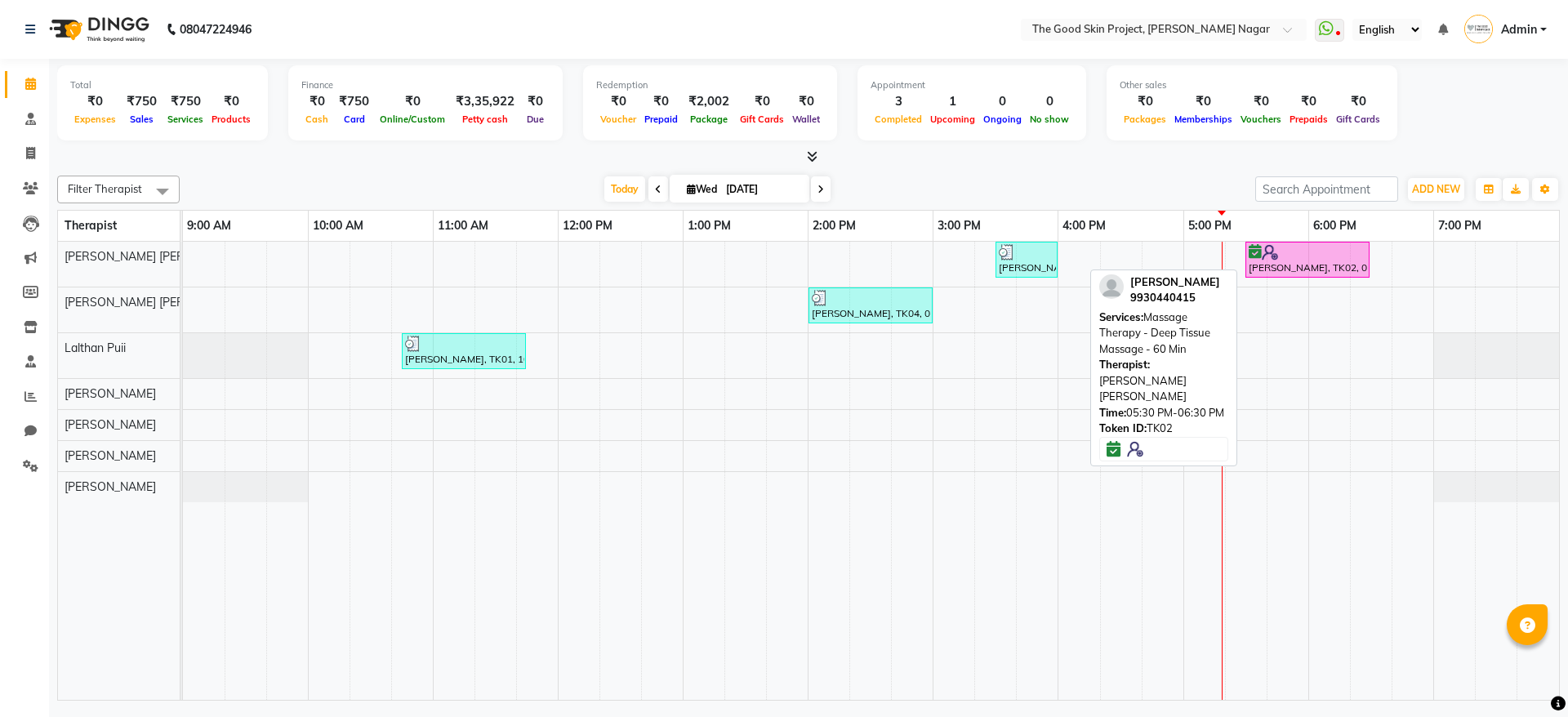
click at [1341, 260] on div "[PERSON_NAME], TK02, 05:30 PM-06:30 PM, Massage Therapy - Deep Tissue Massage -…" at bounding box center [1308, 260] width 121 height 31
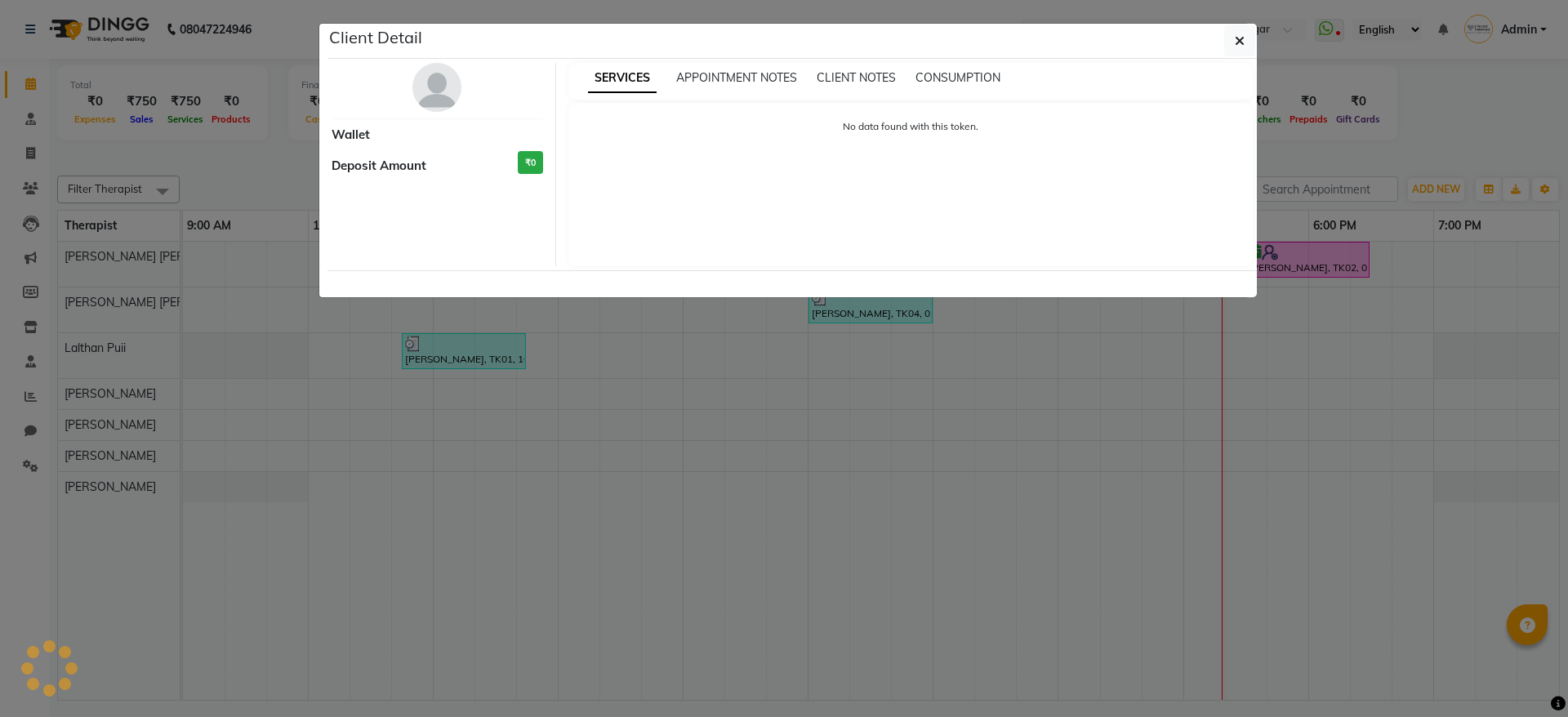
select select "6"
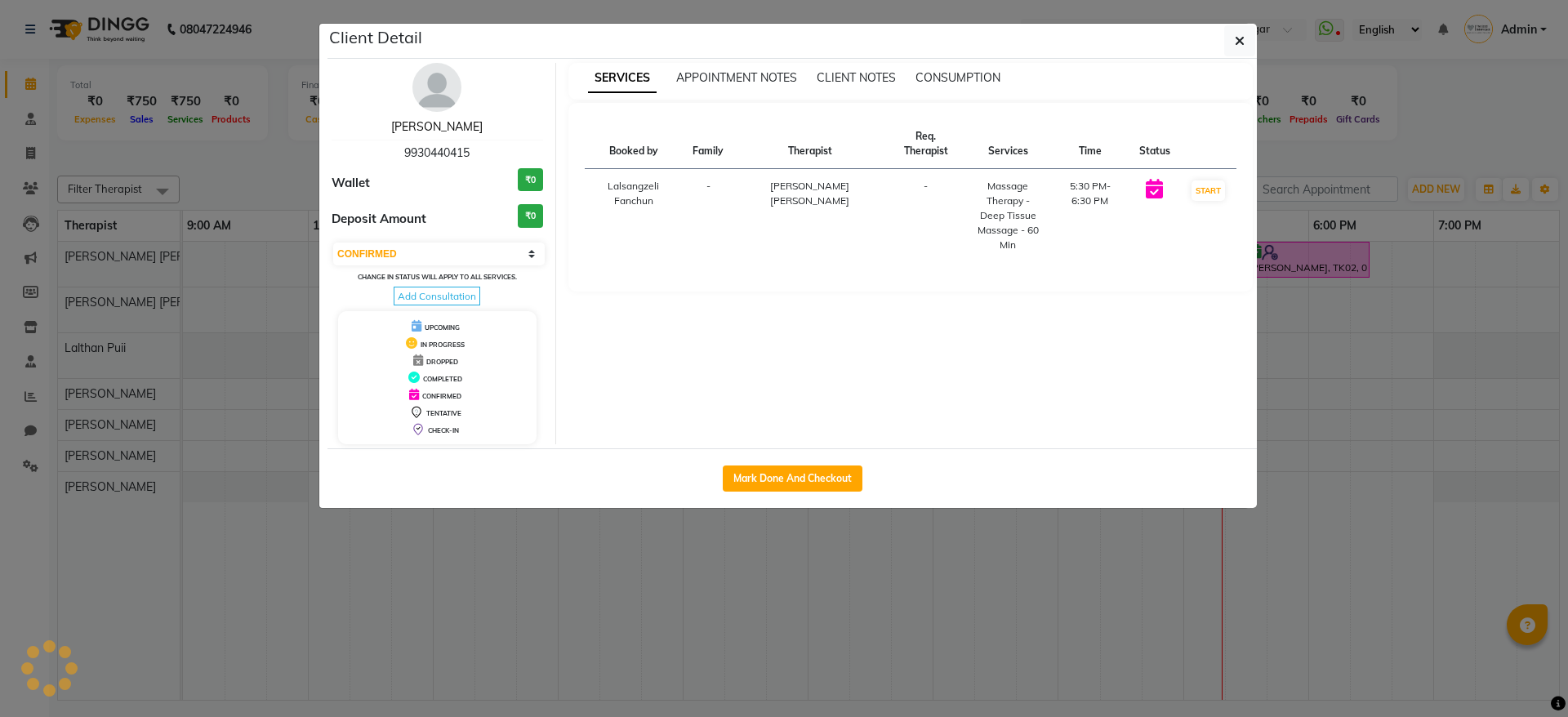
click at [409, 126] on link "[PERSON_NAME]" at bounding box center [437, 126] width 91 height 15
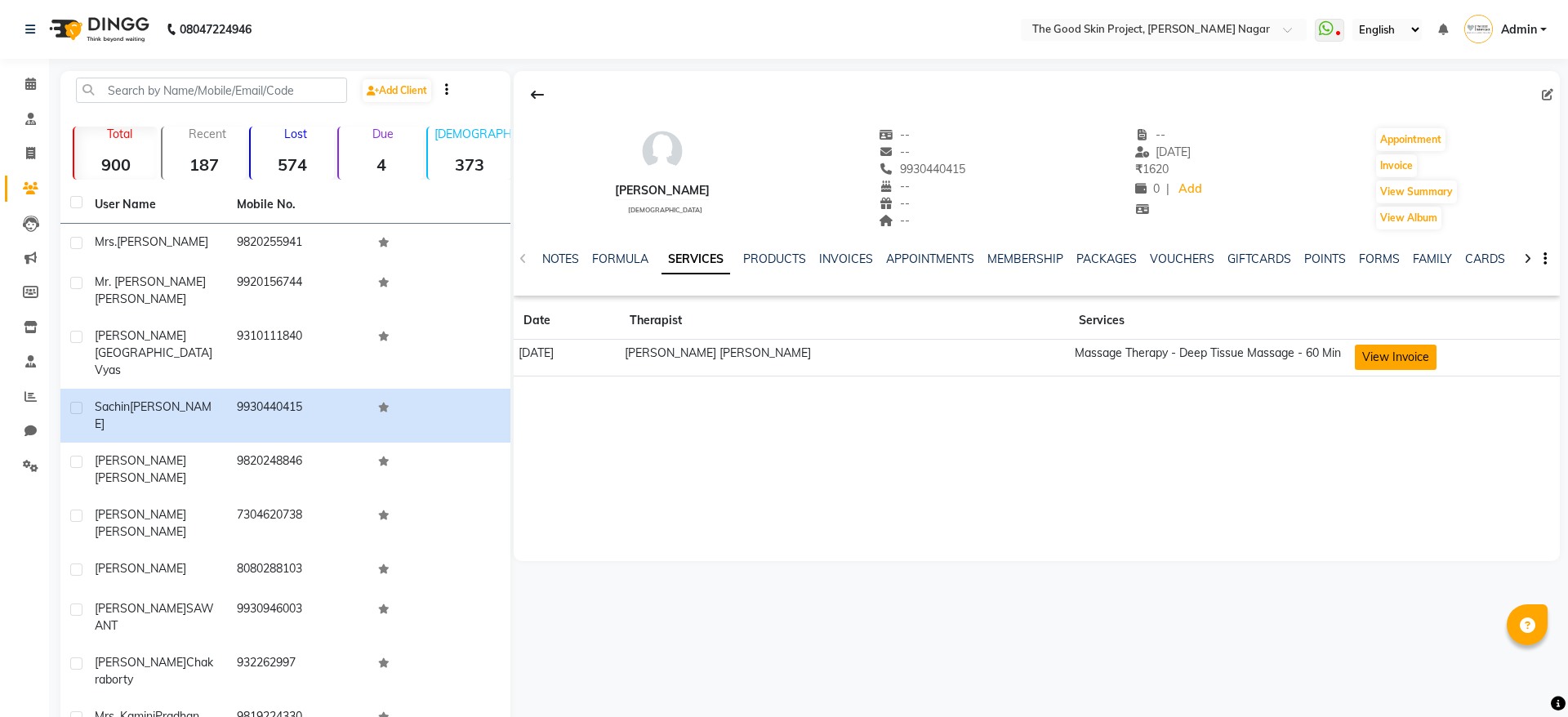
click at [1359, 351] on button "View Invoice" at bounding box center [1396, 357] width 82 height 25
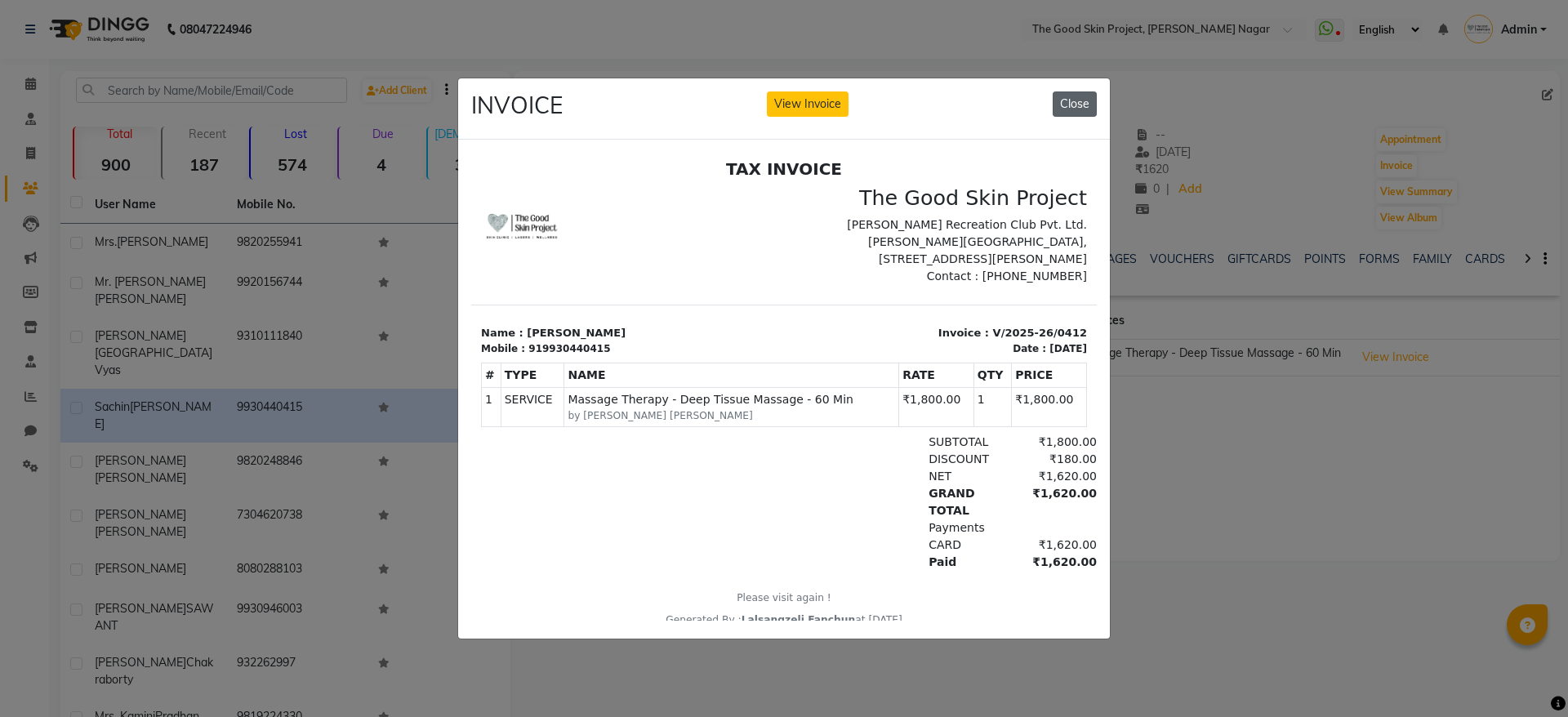
click at [1093, 100] on button "Close" at bounding box center [1074, 104] width 44 height 25
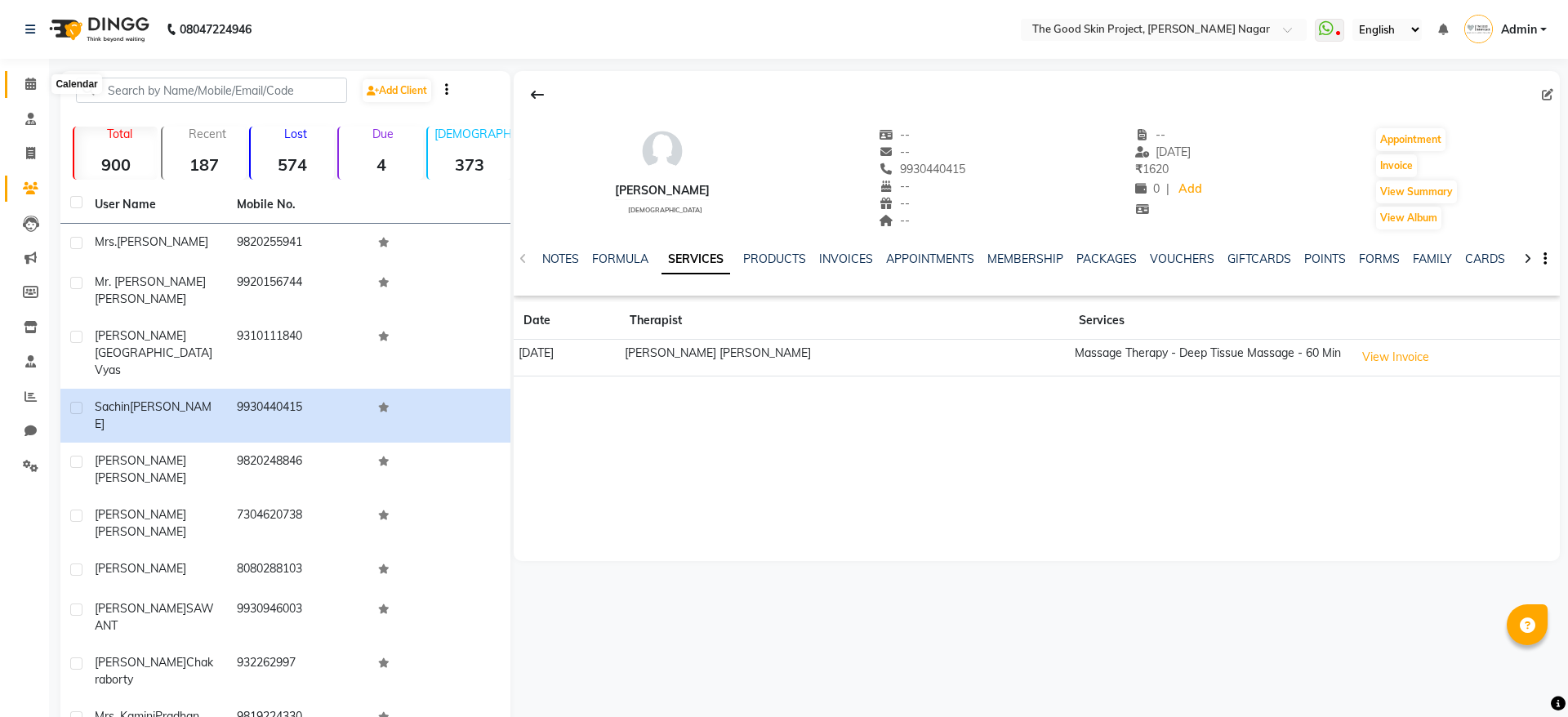
click at [28, 75] on span at bounding box center [30, 83] width 28 height 18
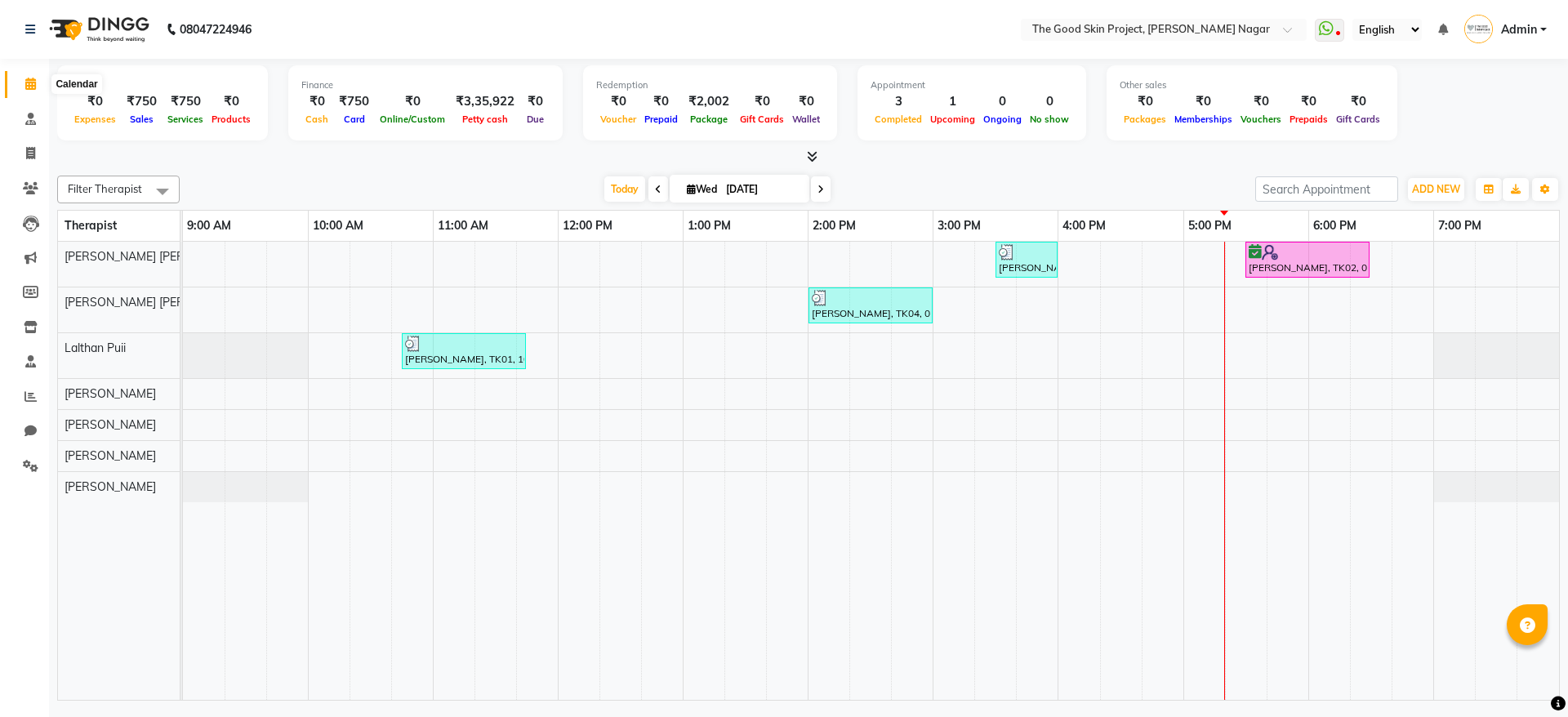
click at [26, 90] on span at bounding box center [30, 83] width 28 height 18
